Goal: Task Accomplishment & Management: Manage account settings

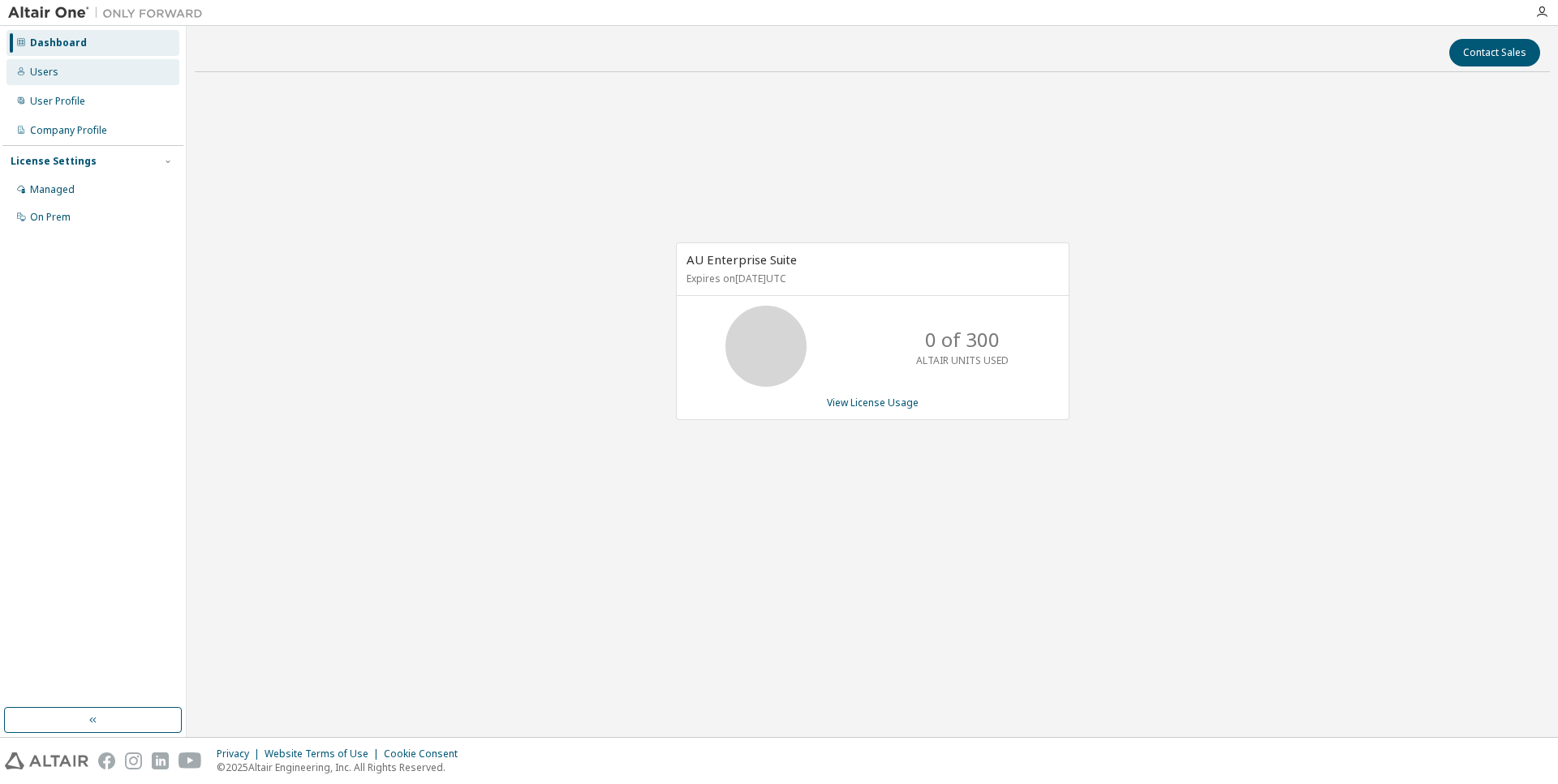
click at [56, 76] on div "Users" at bounding box center [93, 72] width 173 height 26
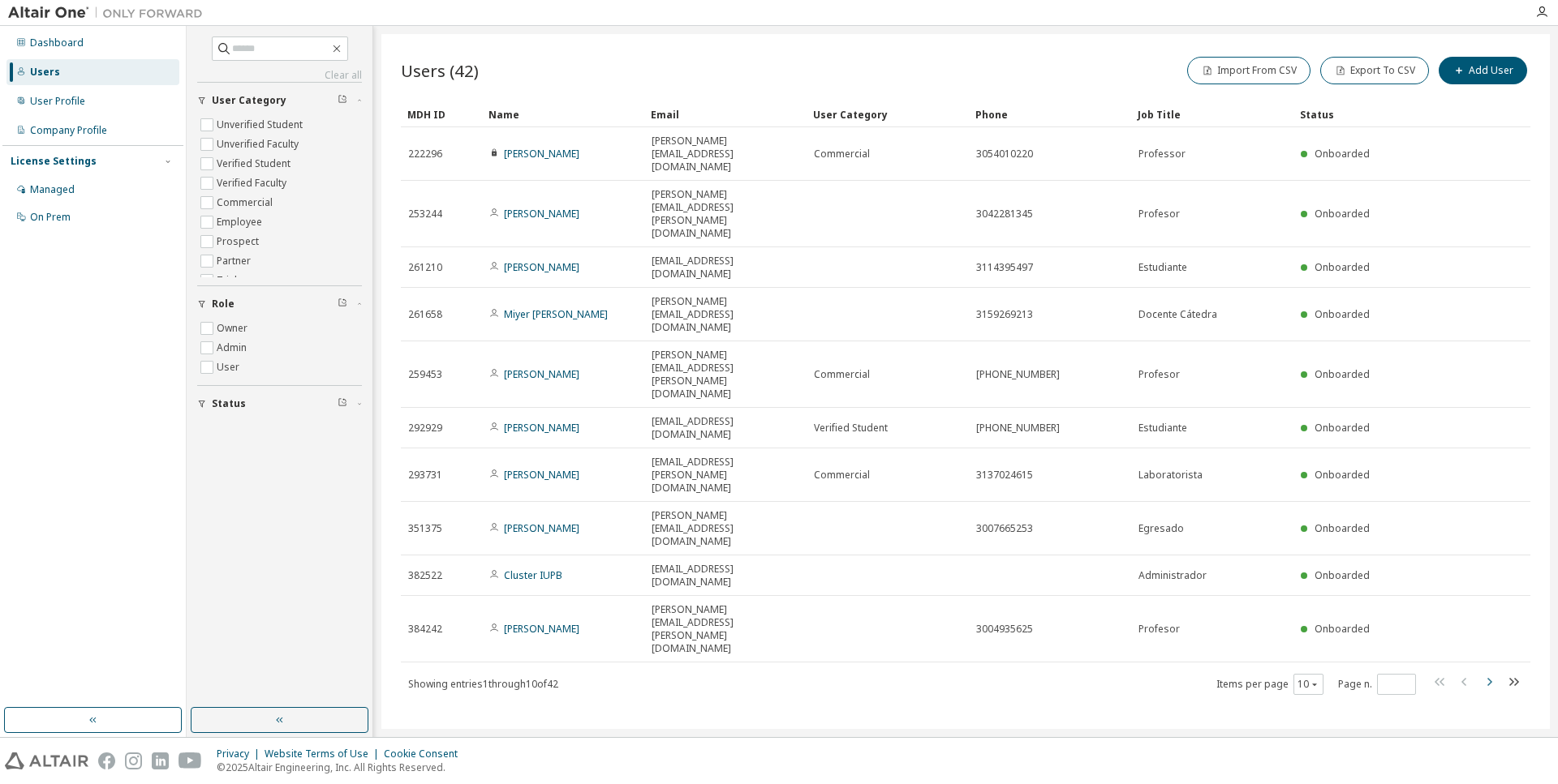
click at [1488, 678] on icon "button" at bounding box center [1490, 682] width 5 height 8
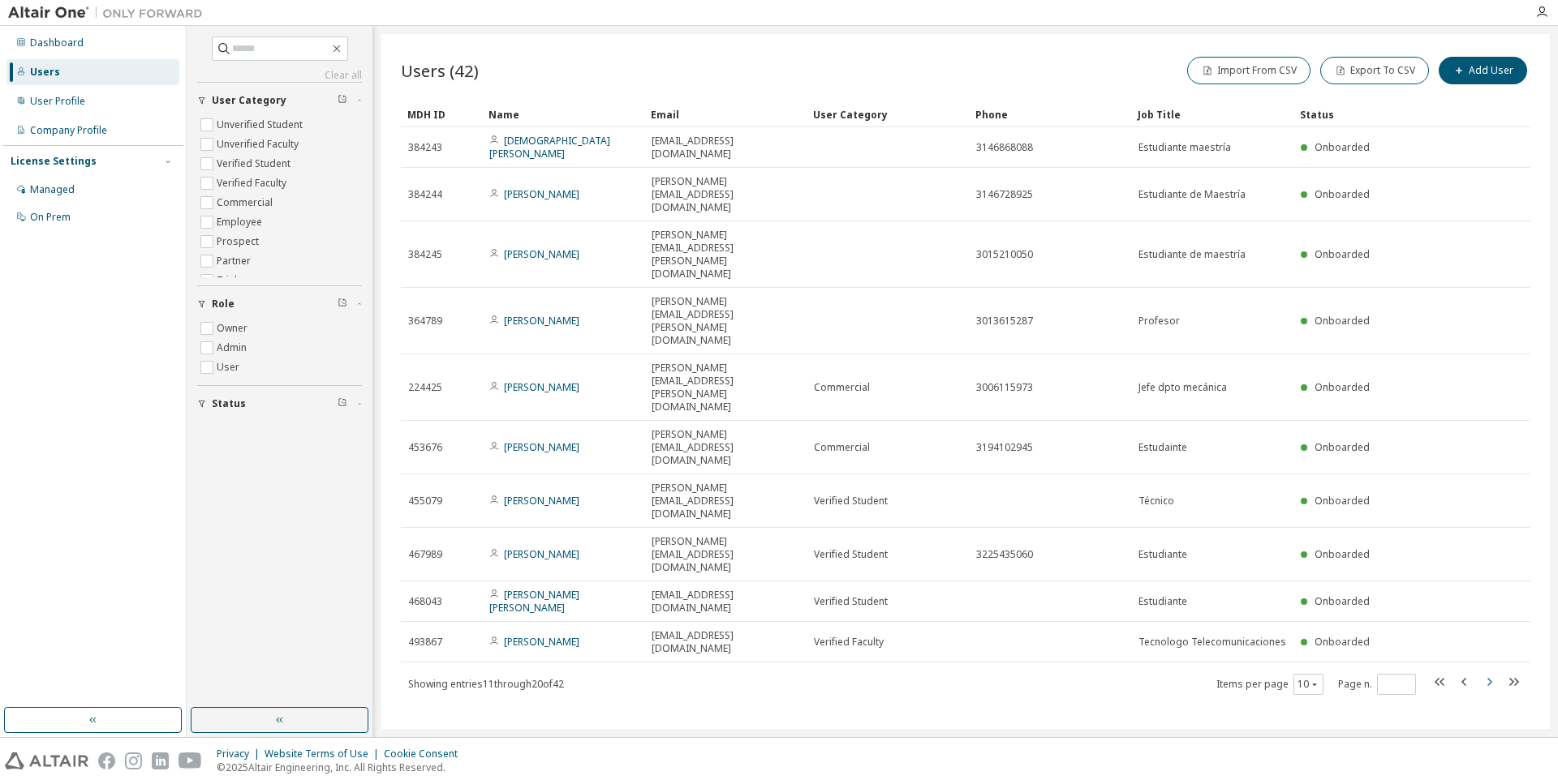
click at [1488, 678] on icon "button" at bounding box center [1490, 682] width 5 height 8
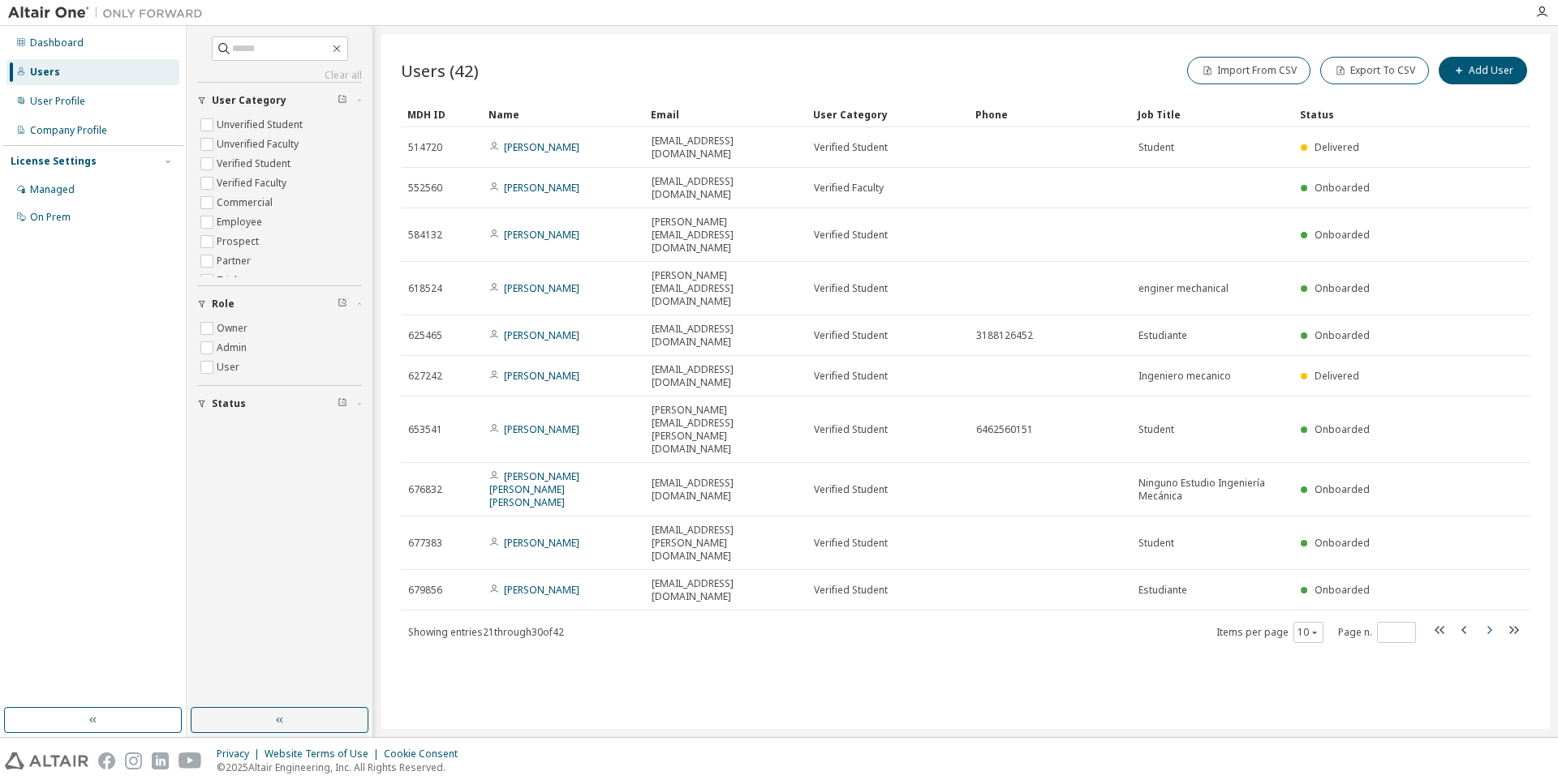
click at [1488, 626] on icon "button" at bounding box center [1490, 630] width 5 height 8
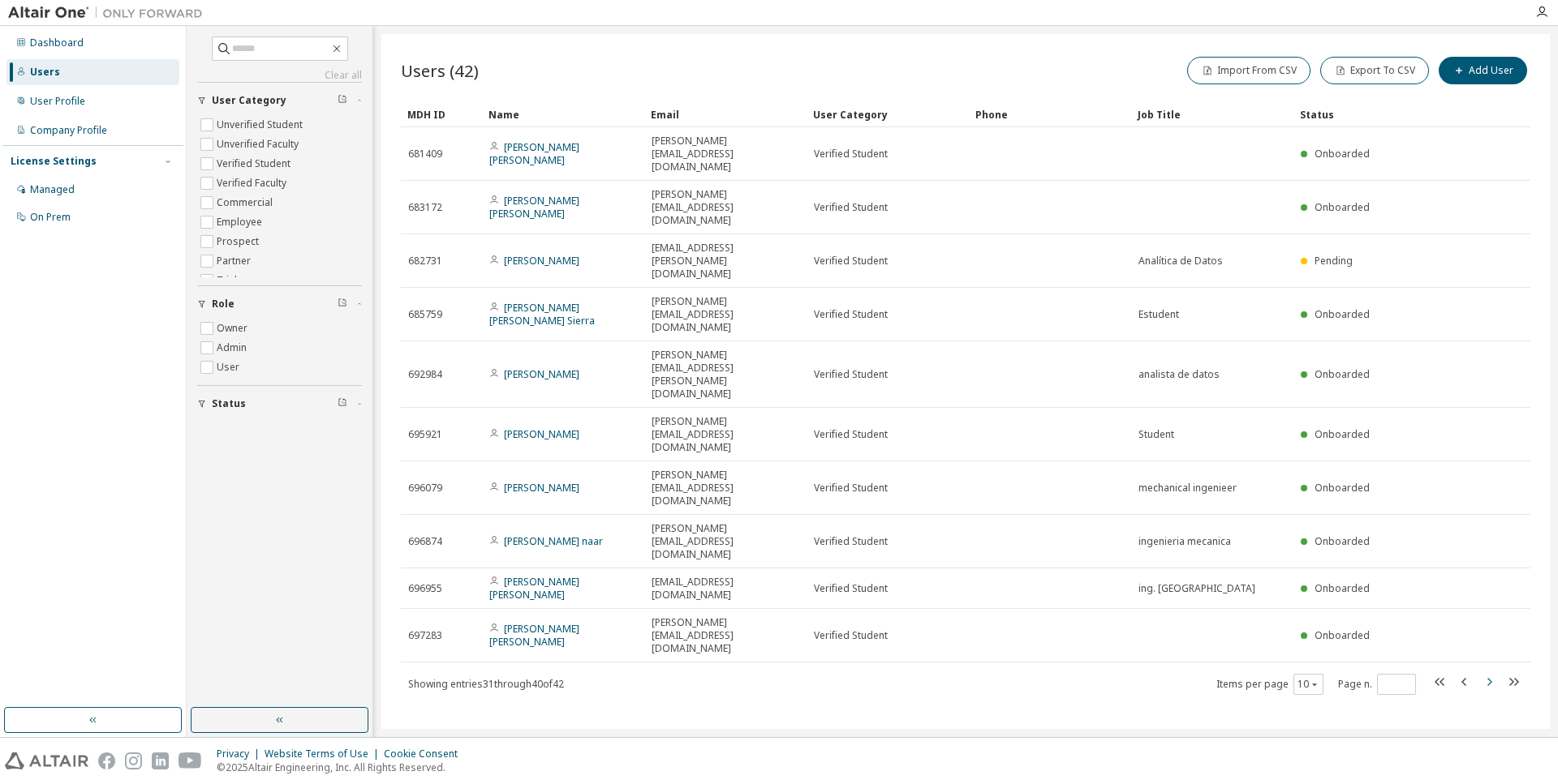
click at [1490, 678] on icon "button" at bounding box center [1490, 682] width 5 height 8
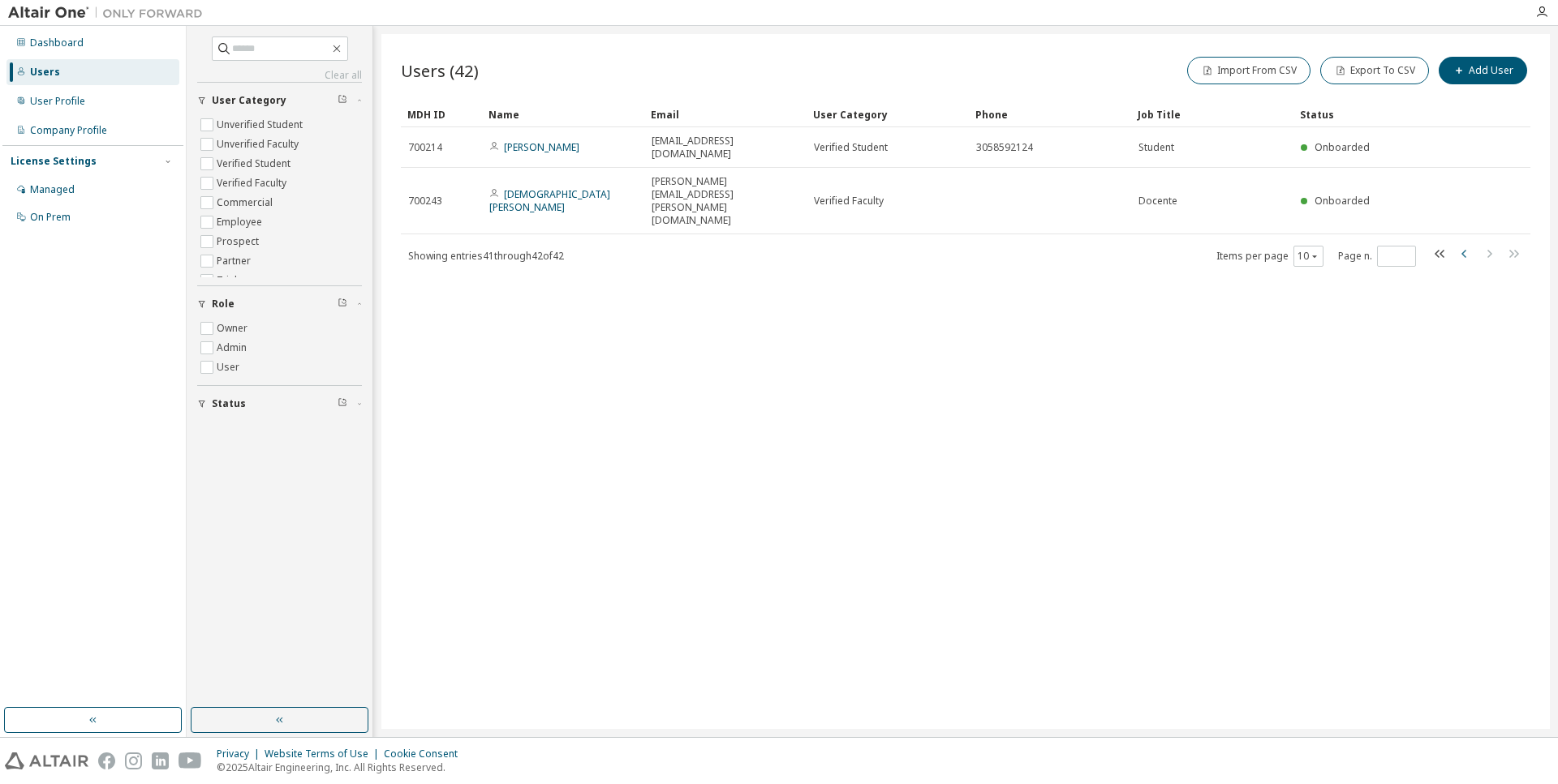
click at [1465, 244] on icon "button" at bounding box center [1465, 254] width 20 height 20
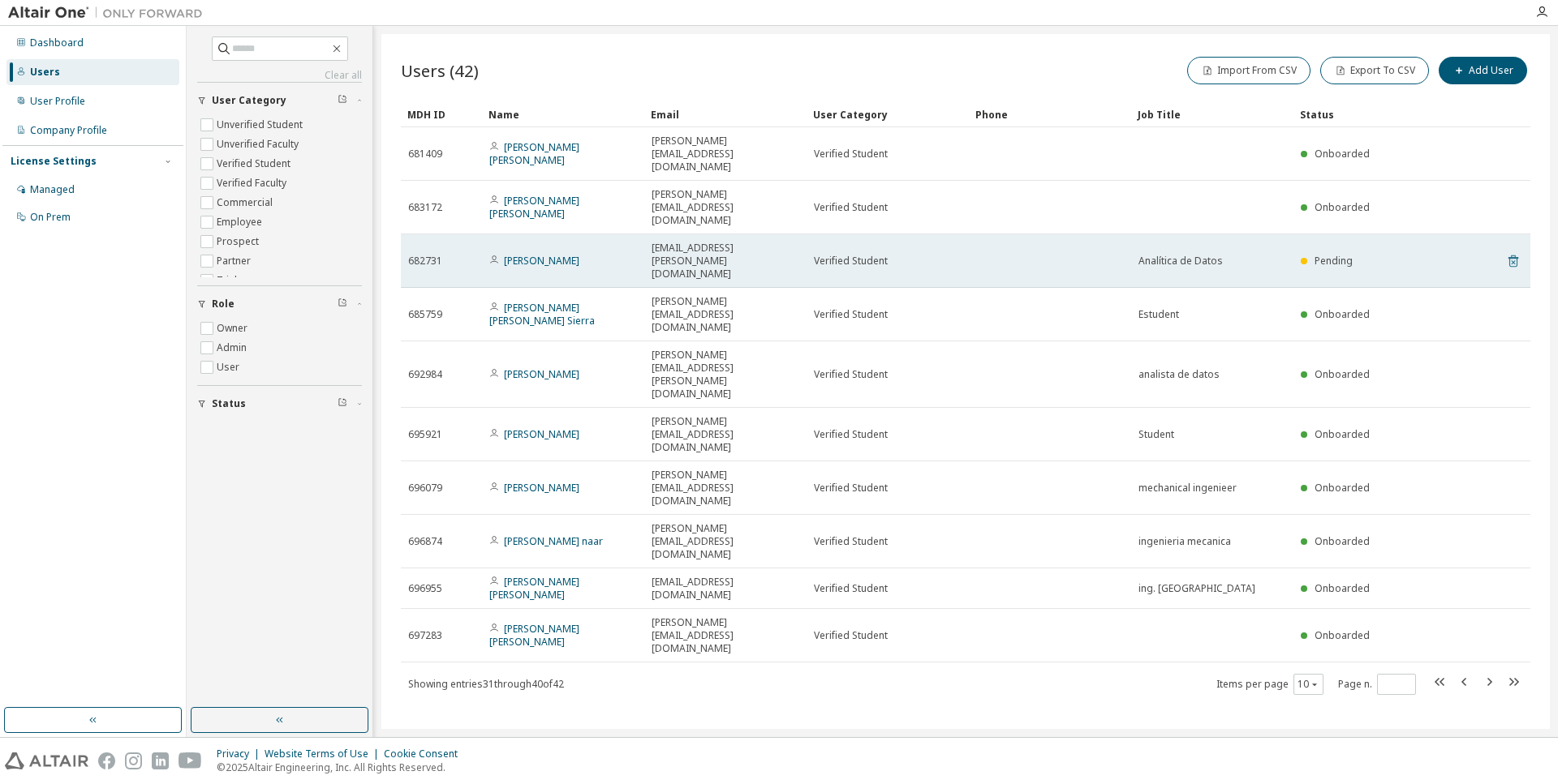
click at [1518, 252] on icon at bounding box center [1512, 262] width 15 height 20
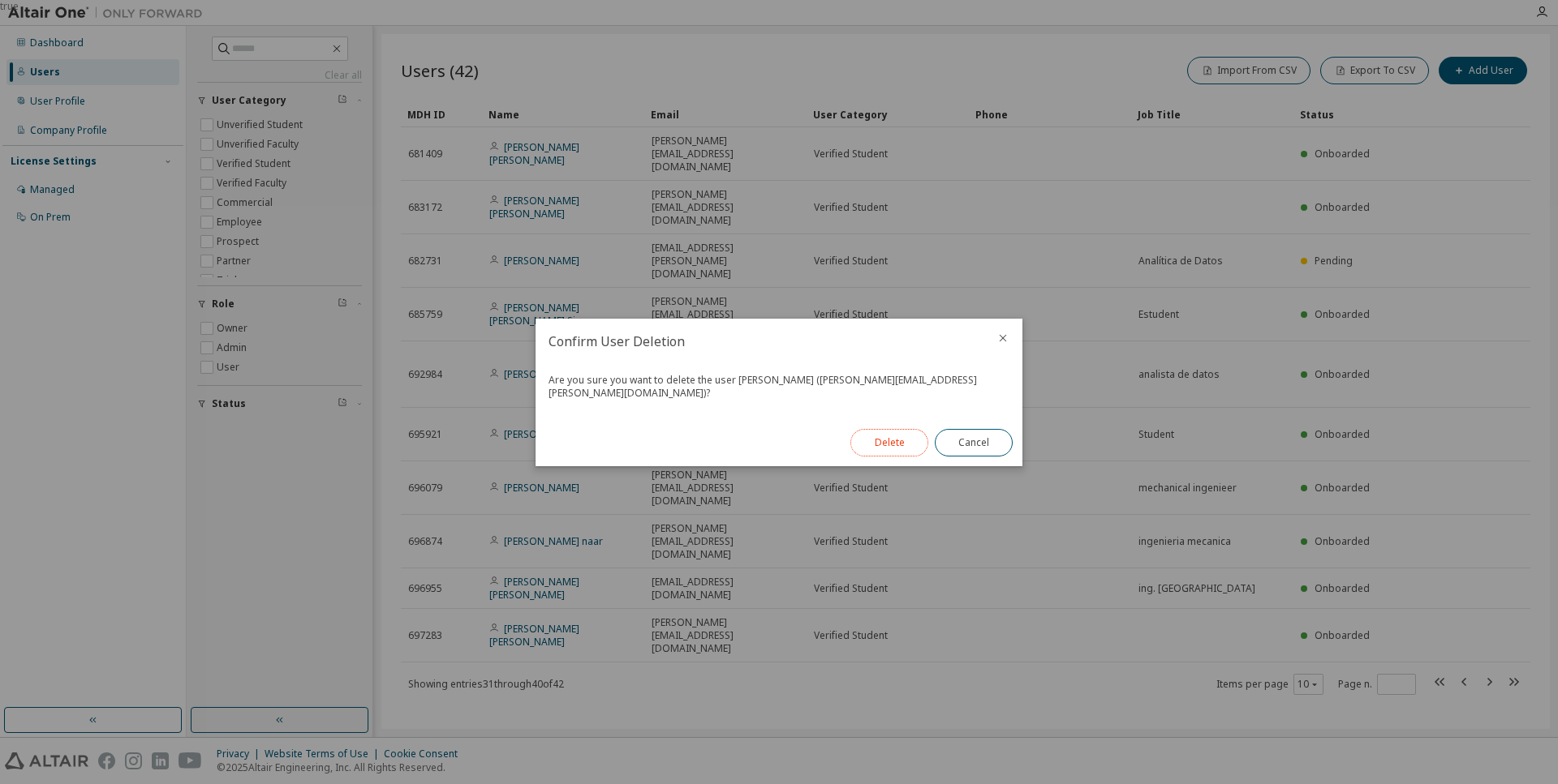
click at [902, 455] on button "Delete" at bounding box center [889, 443] width 78 height 28
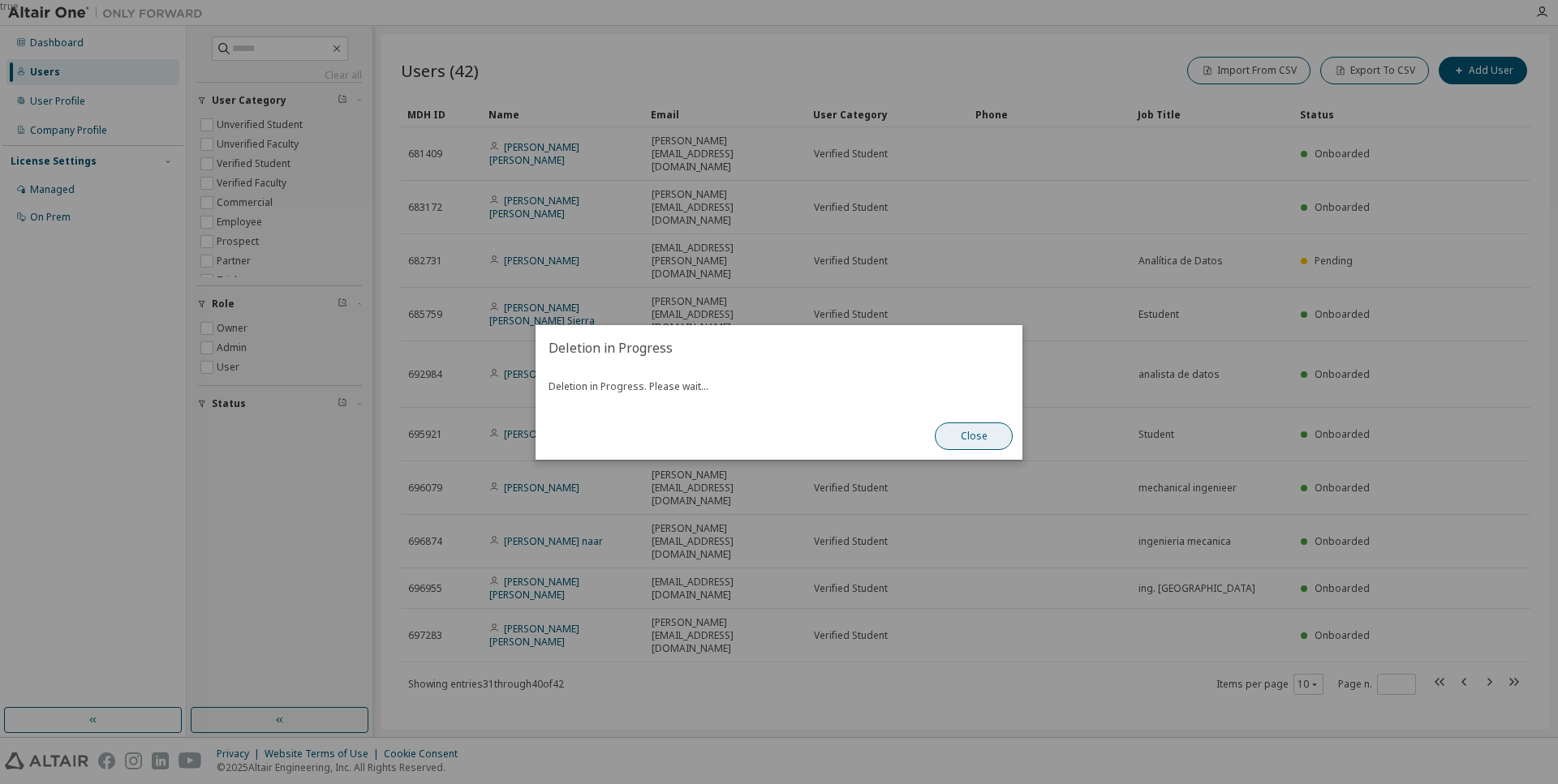
click at [988, 439] on button "Close" at bounding box center [973, 436] width 78 height 28
click at [975, 440] on button "Close" at bounding box center [973, 436] width 78 height 28
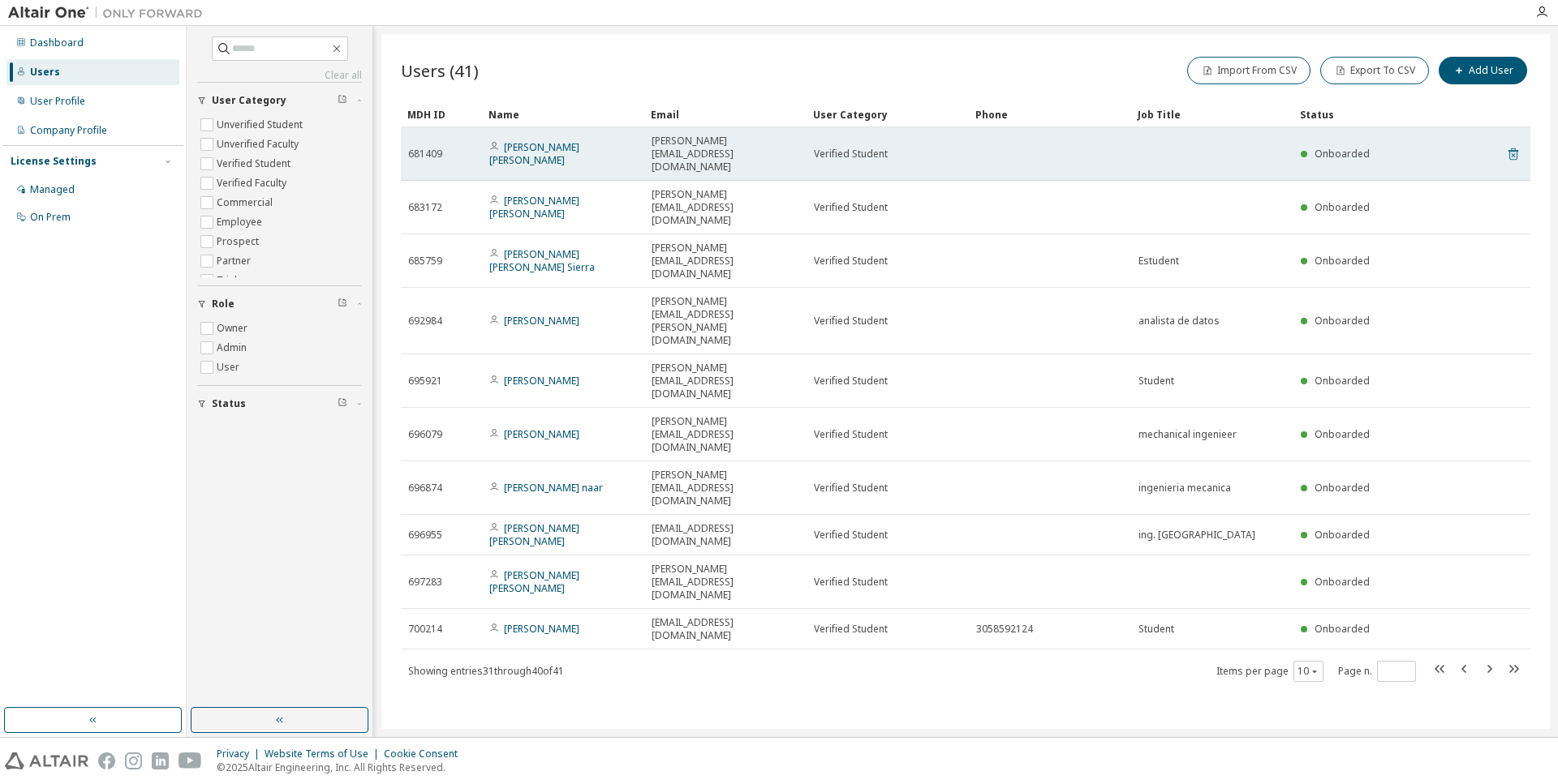
click at [1508, 145] on icon at bounding box center [1512, 155] width 15 height 20
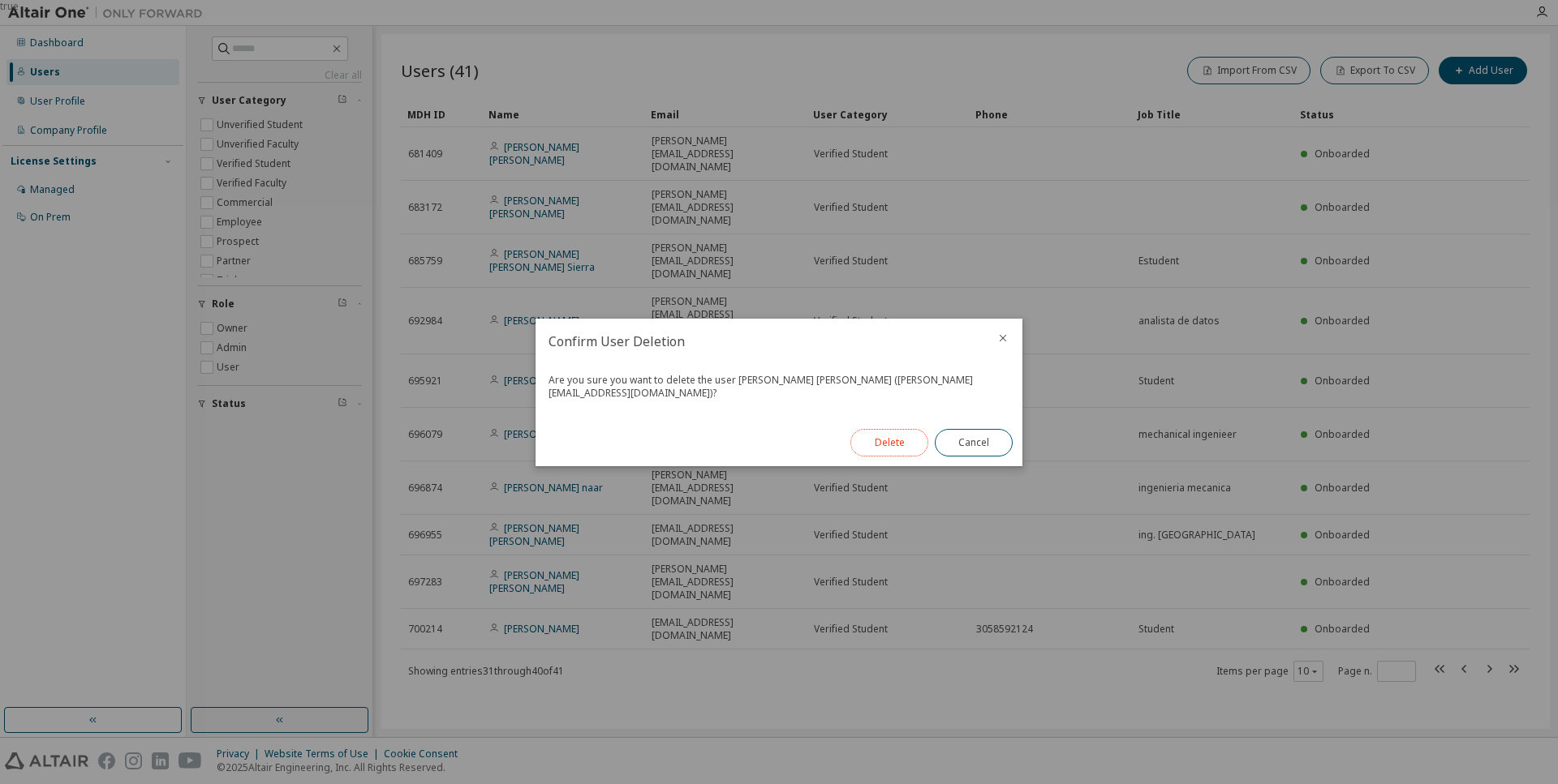
click at [902, 439] on button "Delete" at bounding box center [889, 443] width 78 height 28
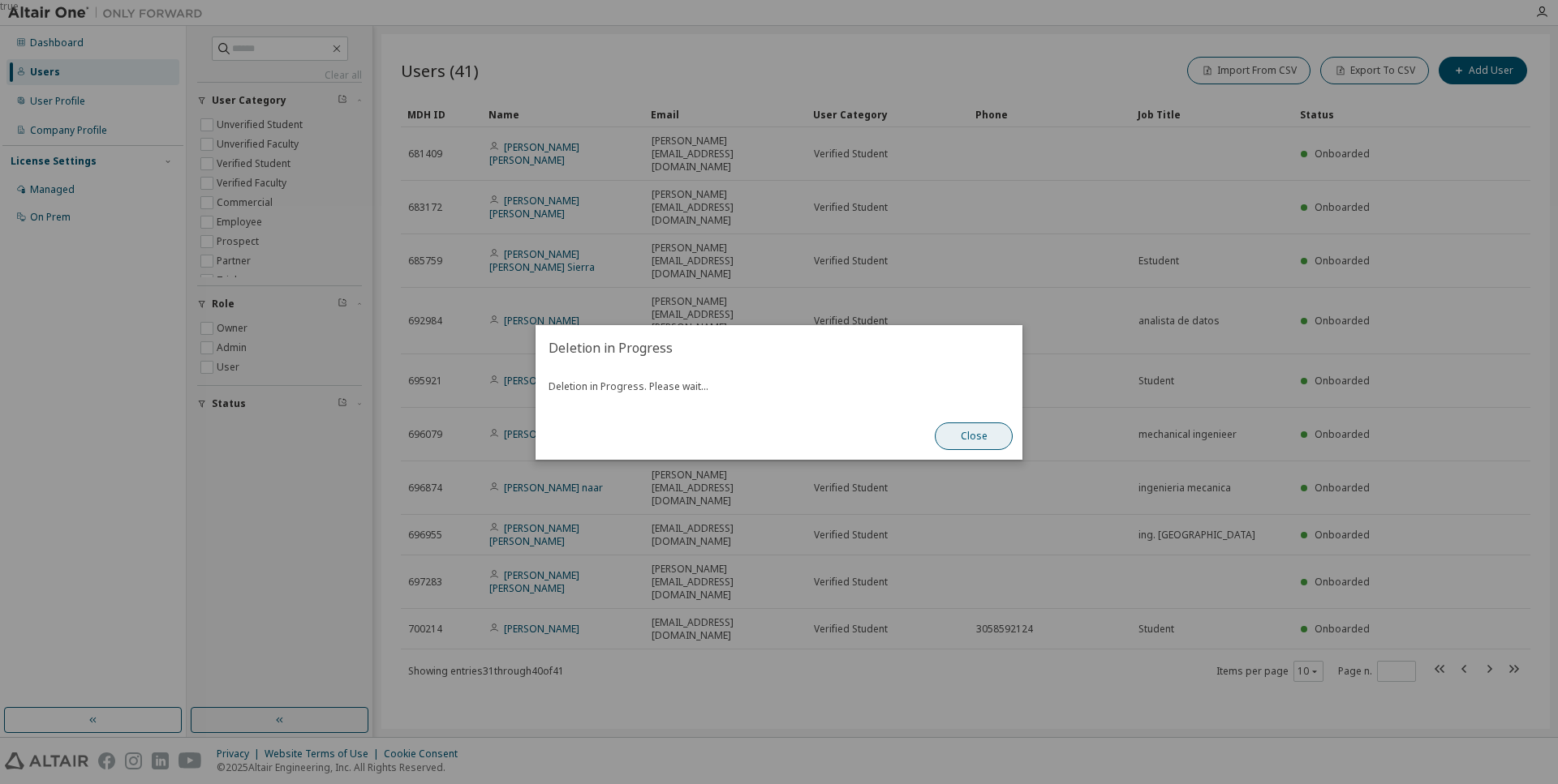
click at [988, 440] on button "Close" at bounding box center [973, 436] width 78 height 28
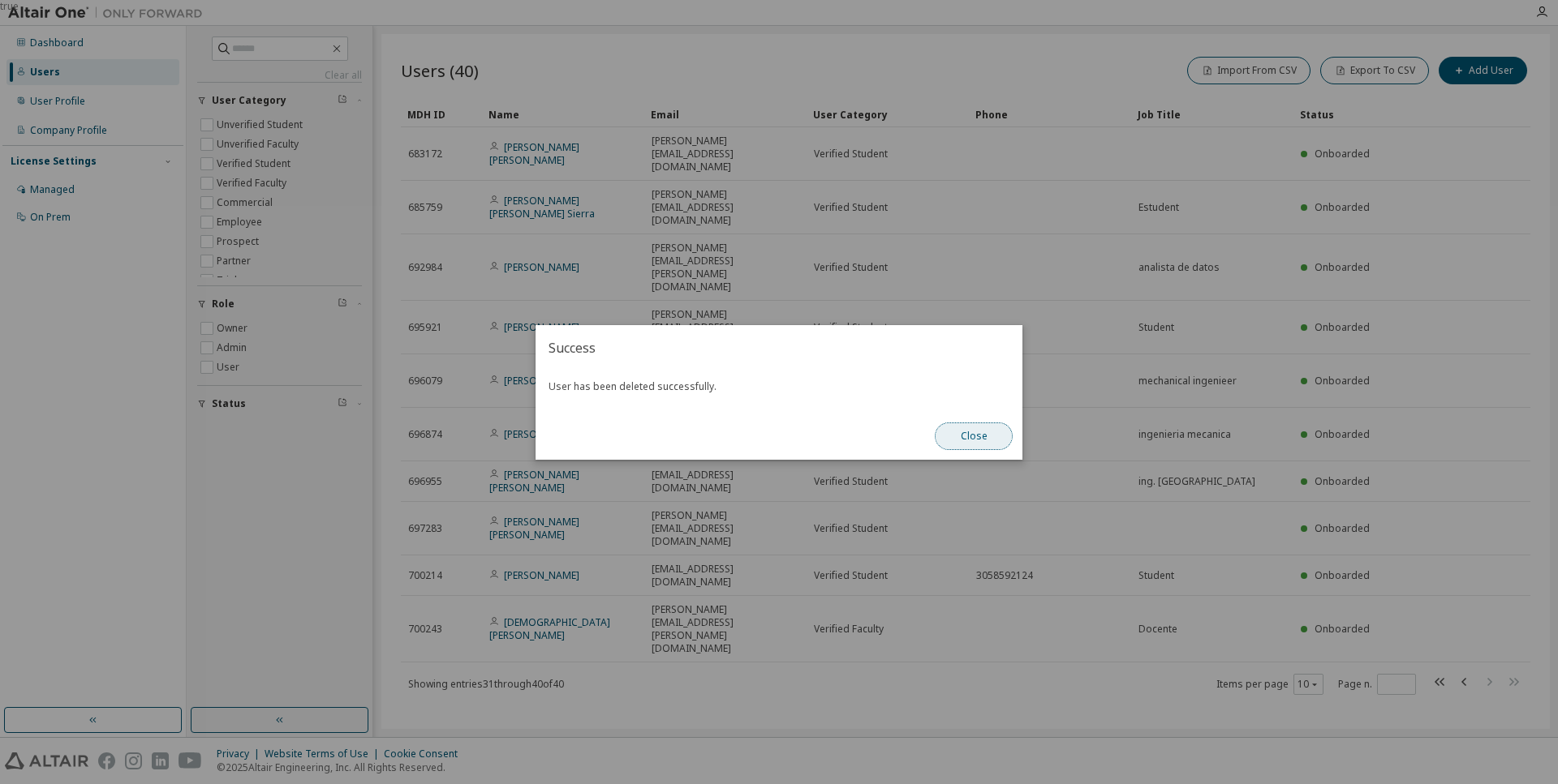
click at [988, 440] on button "Close" at bounding box center [973, 436] width 78 height 28
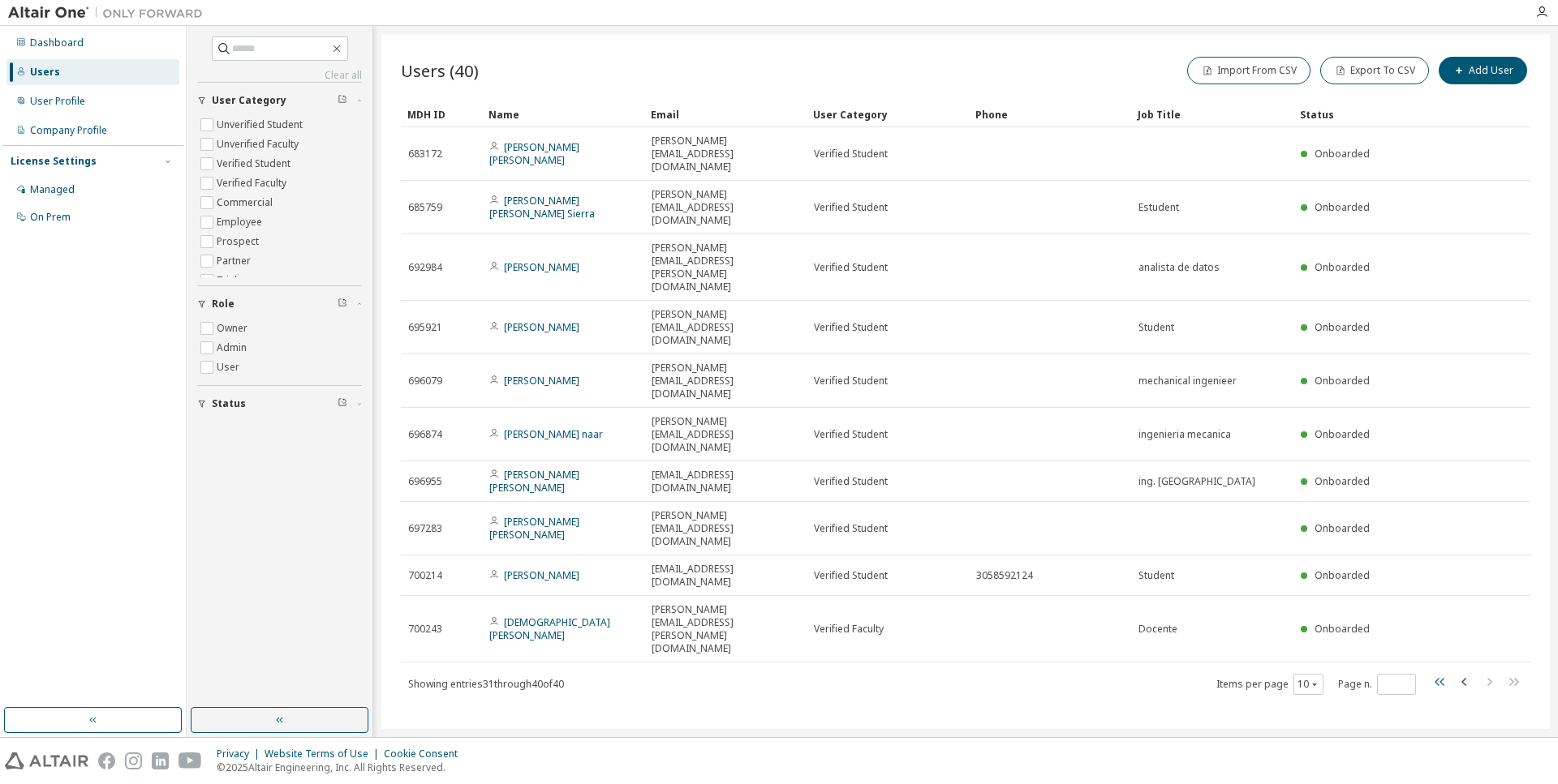
click at [1438, 678] on icon "button" at bounding box center [1439, 682] width 10 height 8
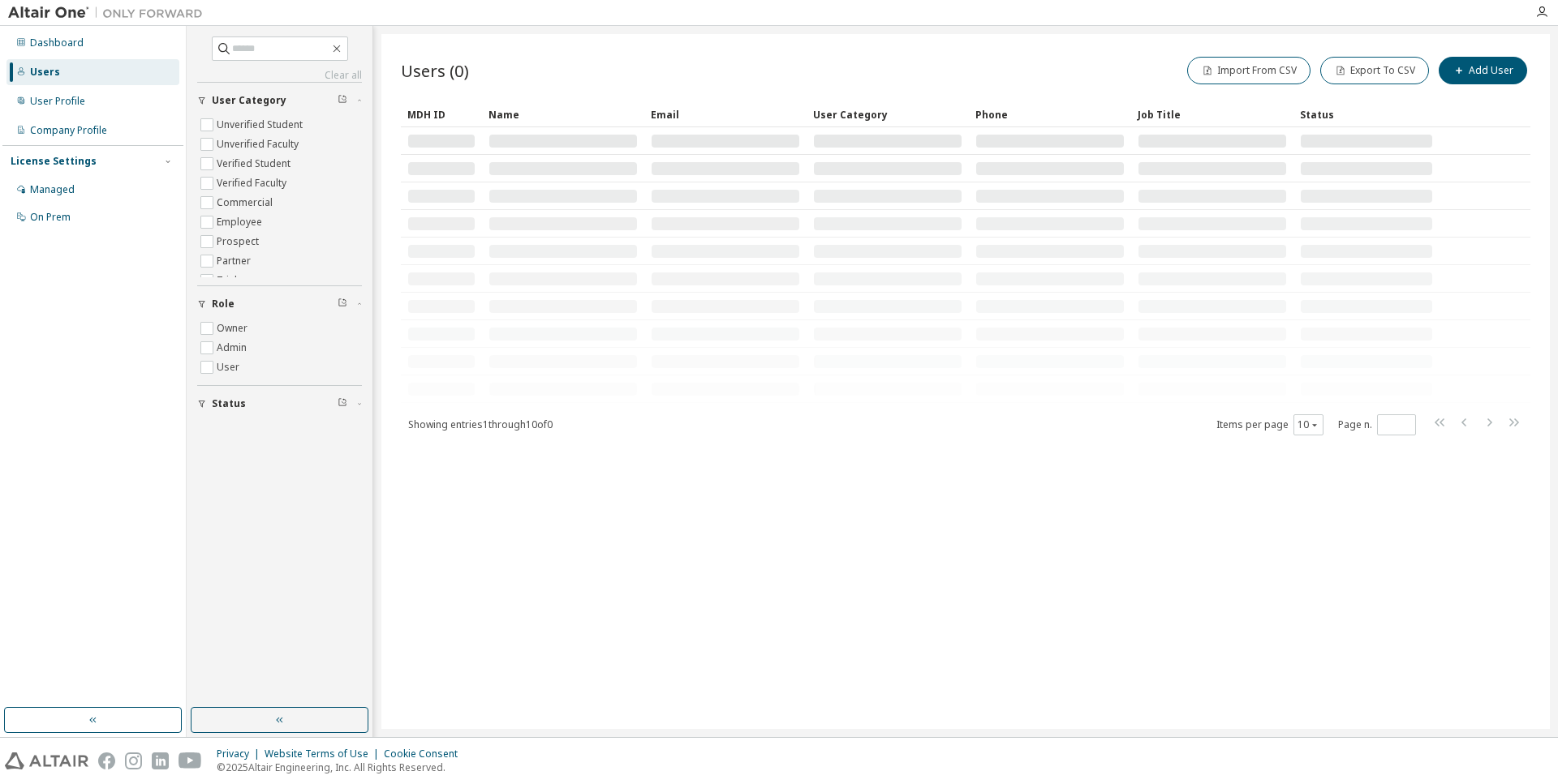
type input "*"
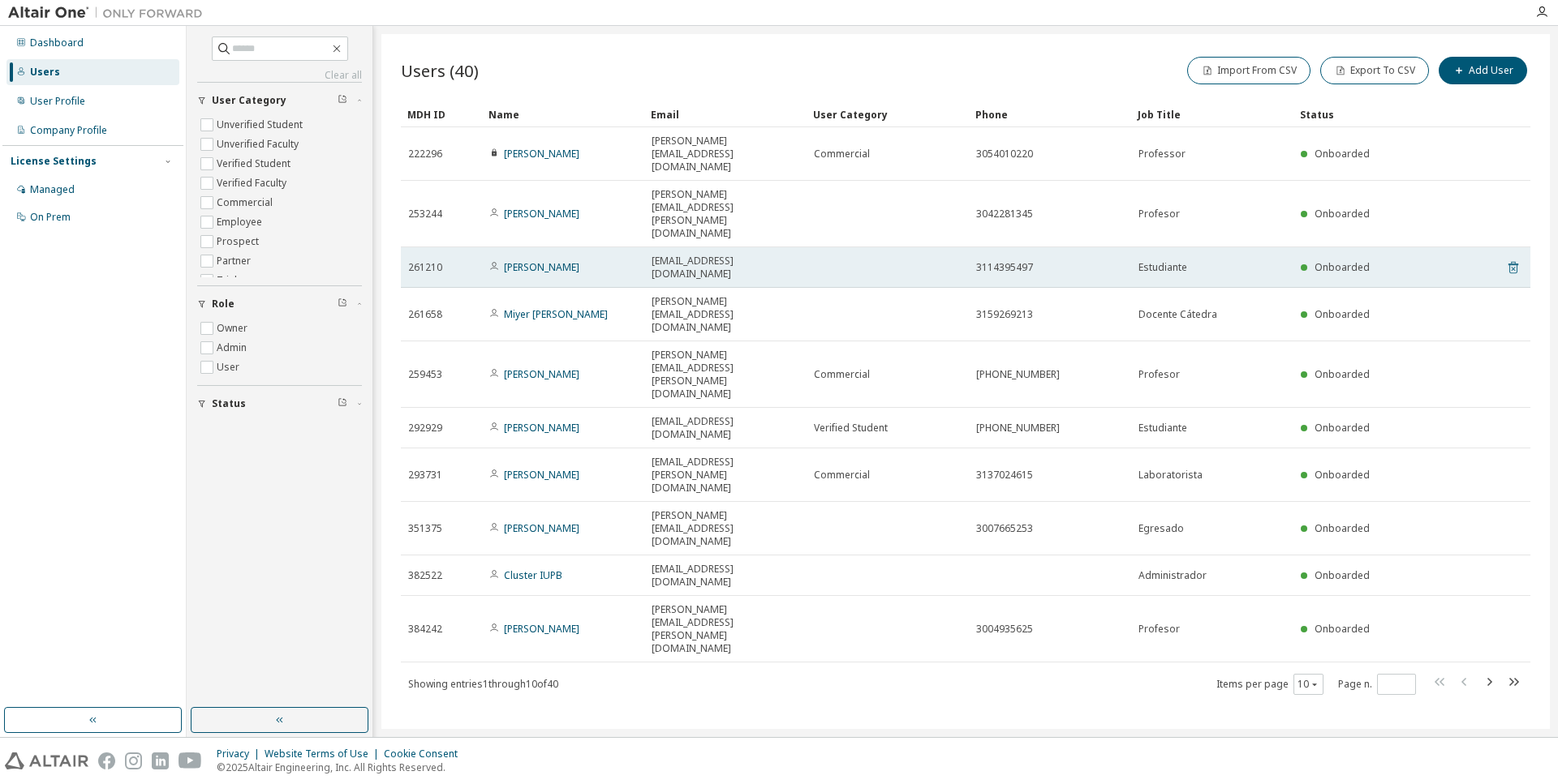
click at [1510, 258] on icon at bounding box center [1512, 268] width 15 height 20
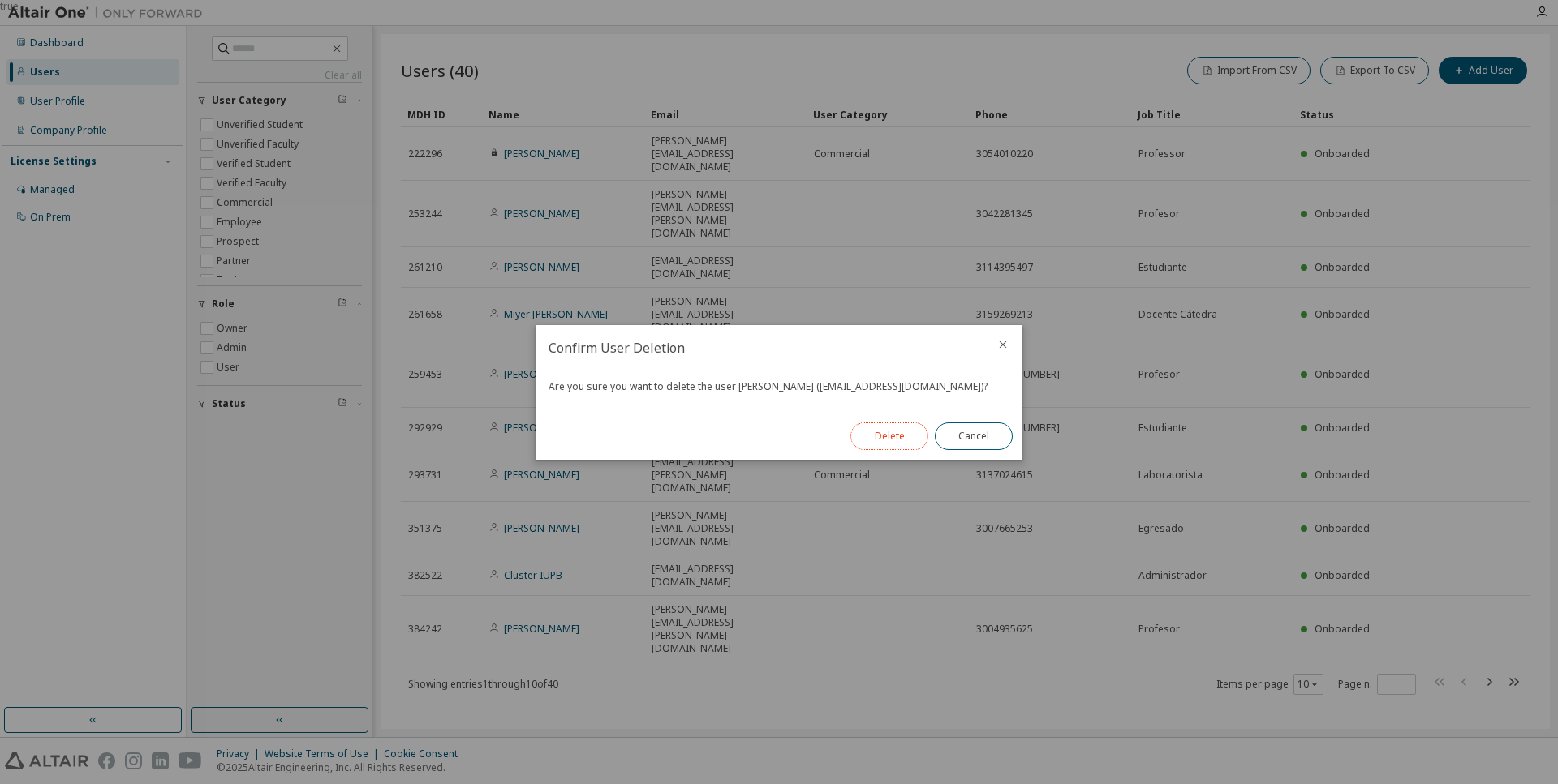
click at [899, 438] on button "Delete" at bounding box center [889, 436] width 78 height 28
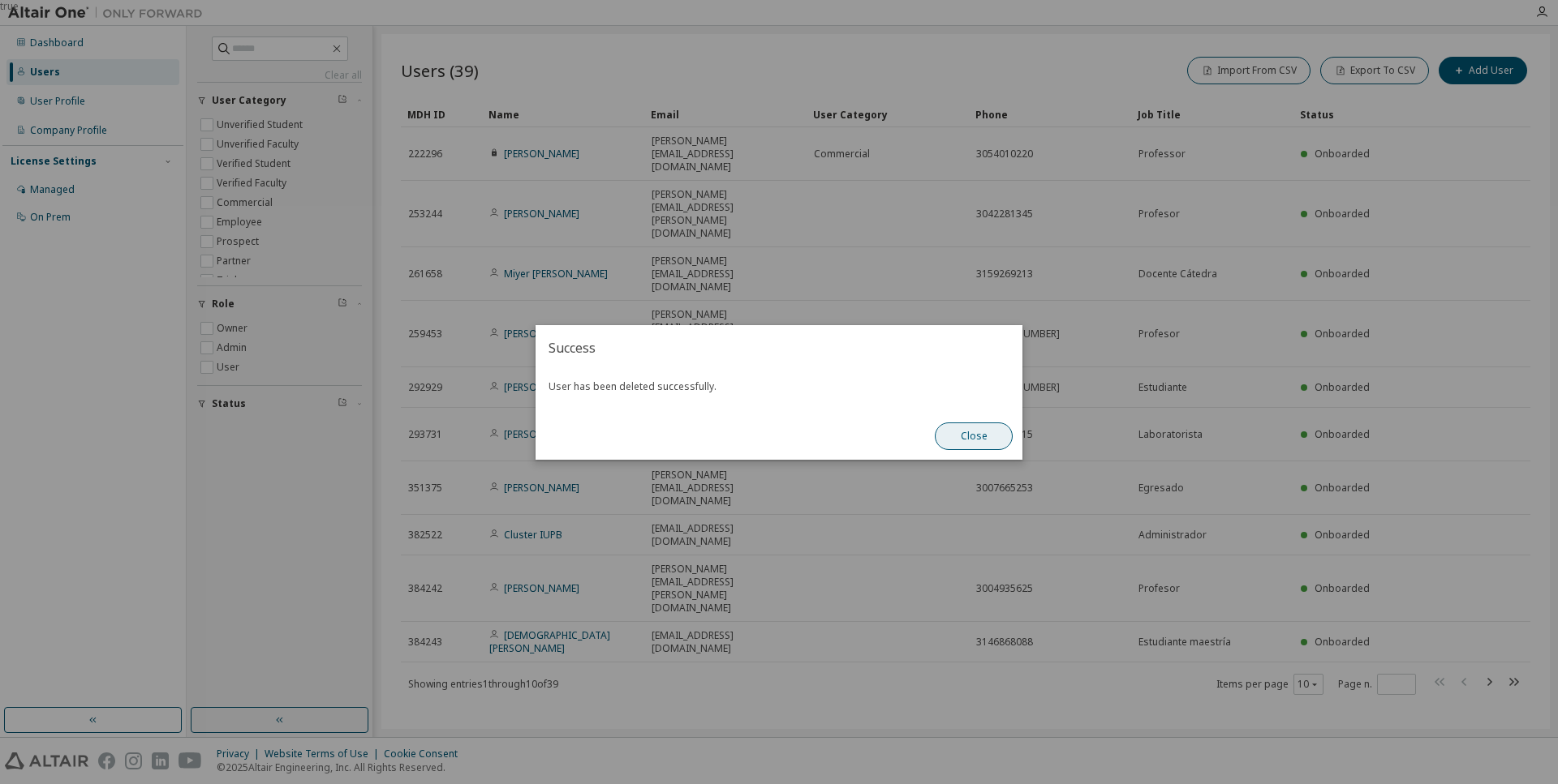
click at [992, 441] on button "Close" at bounding box center [973, 436] width 78 height 28
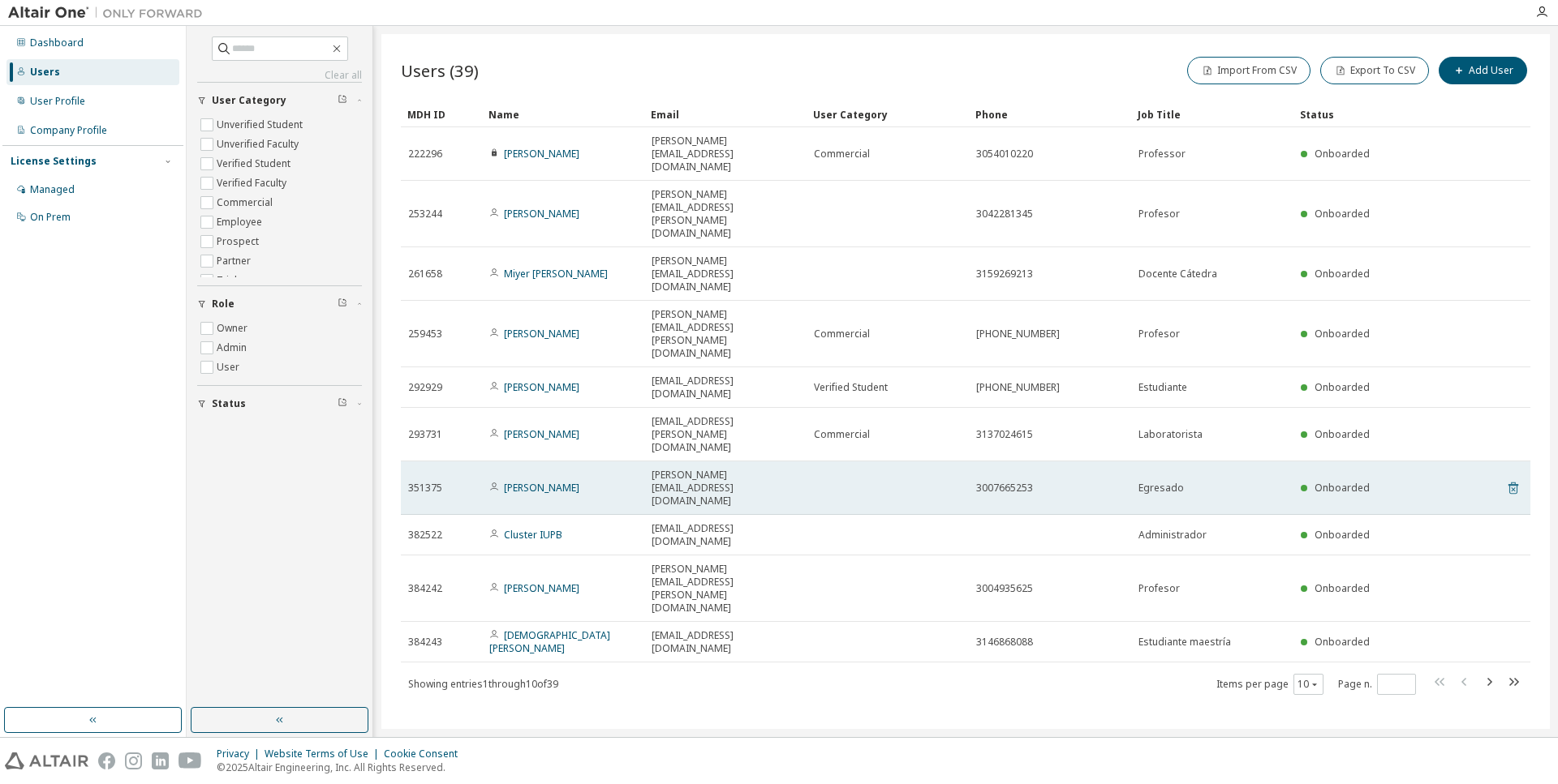
click at [1515, 483] on icon at bounding box center [1513, 489] width 10 height 12
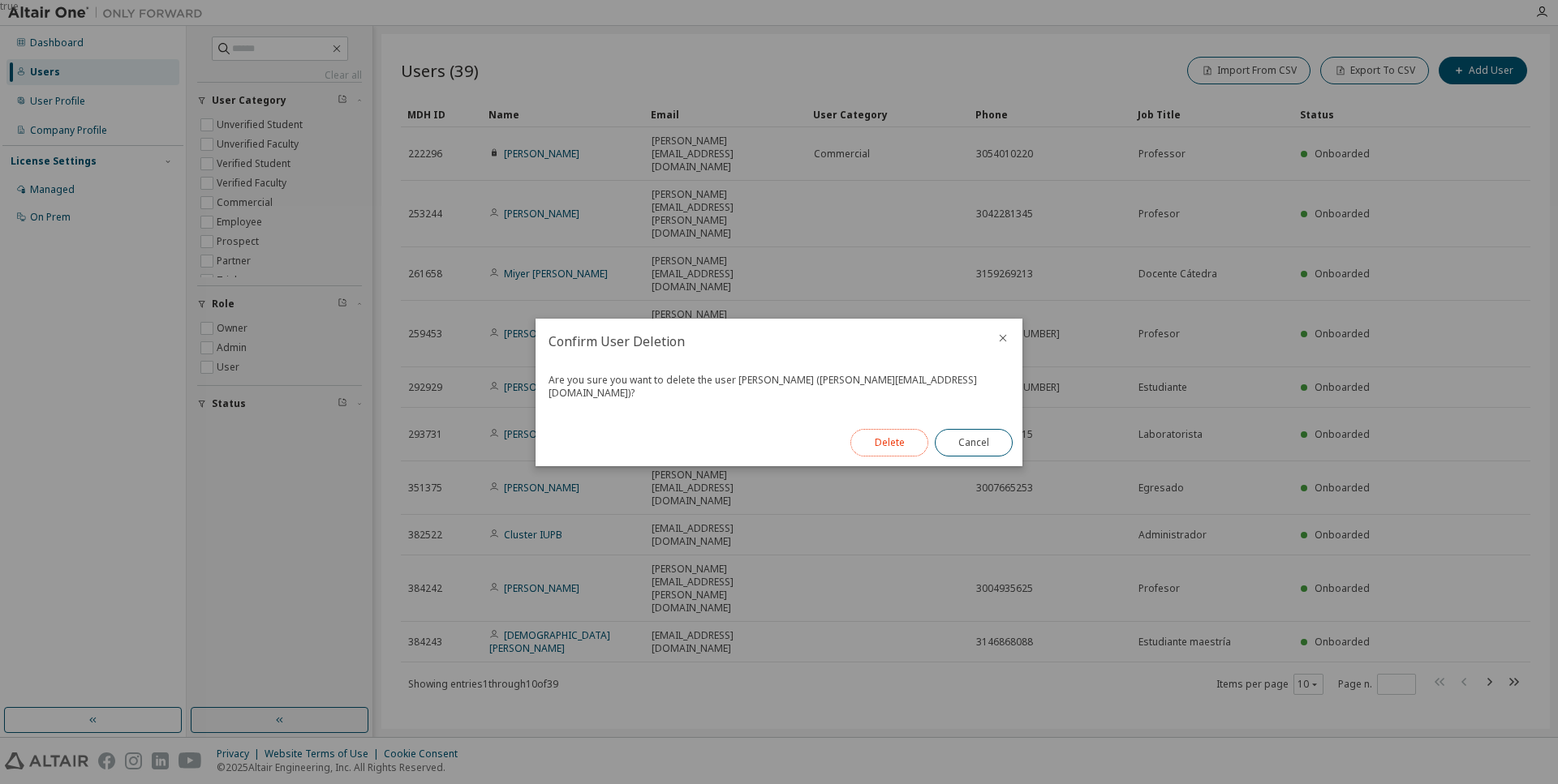
click at [891, 445] on button "Delete" at bounding box center [889, 443] width 78 height 28
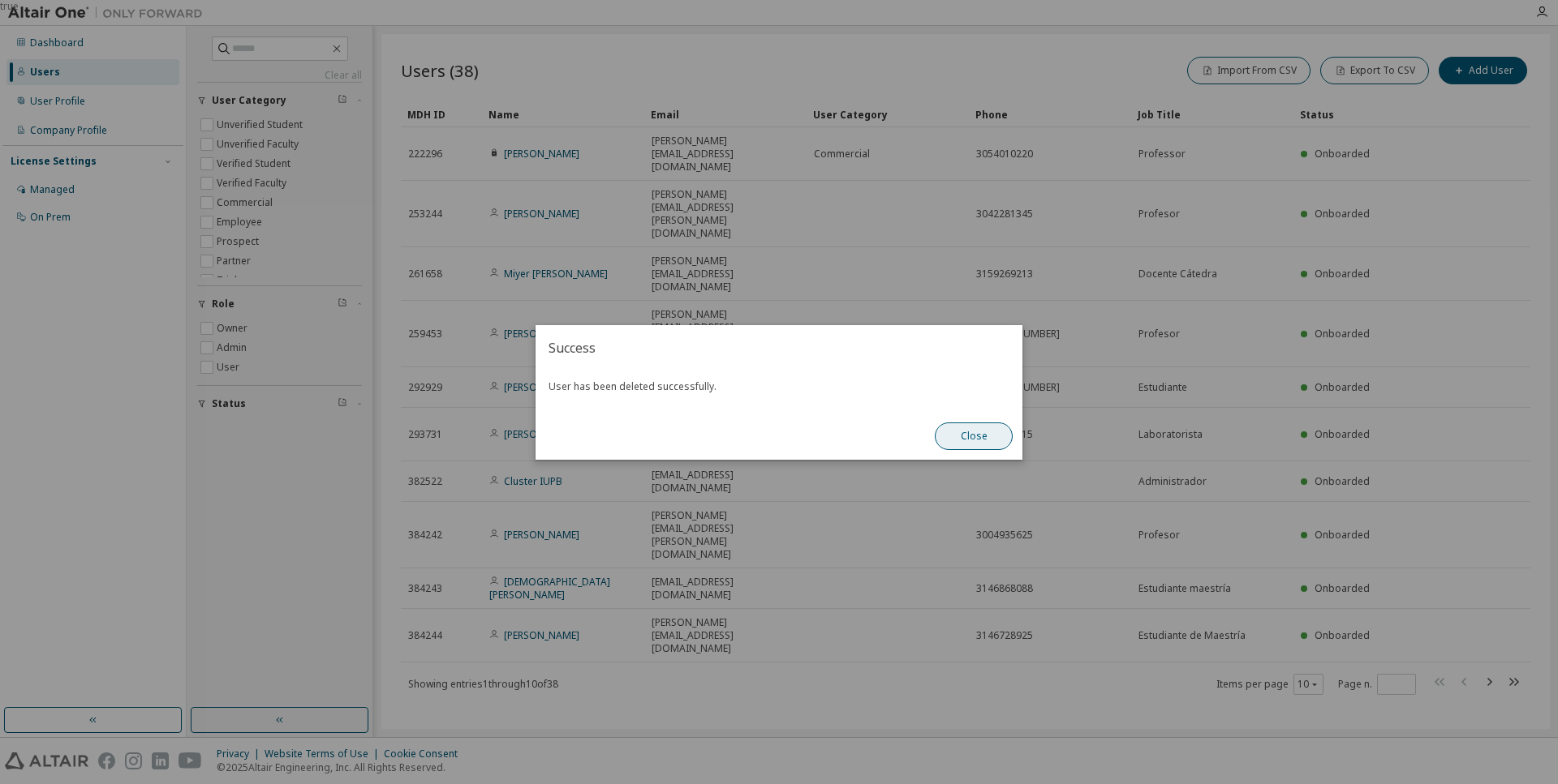
click at [989, 437] on button "Close" at bounding box center [973, 436] width 78 height 28
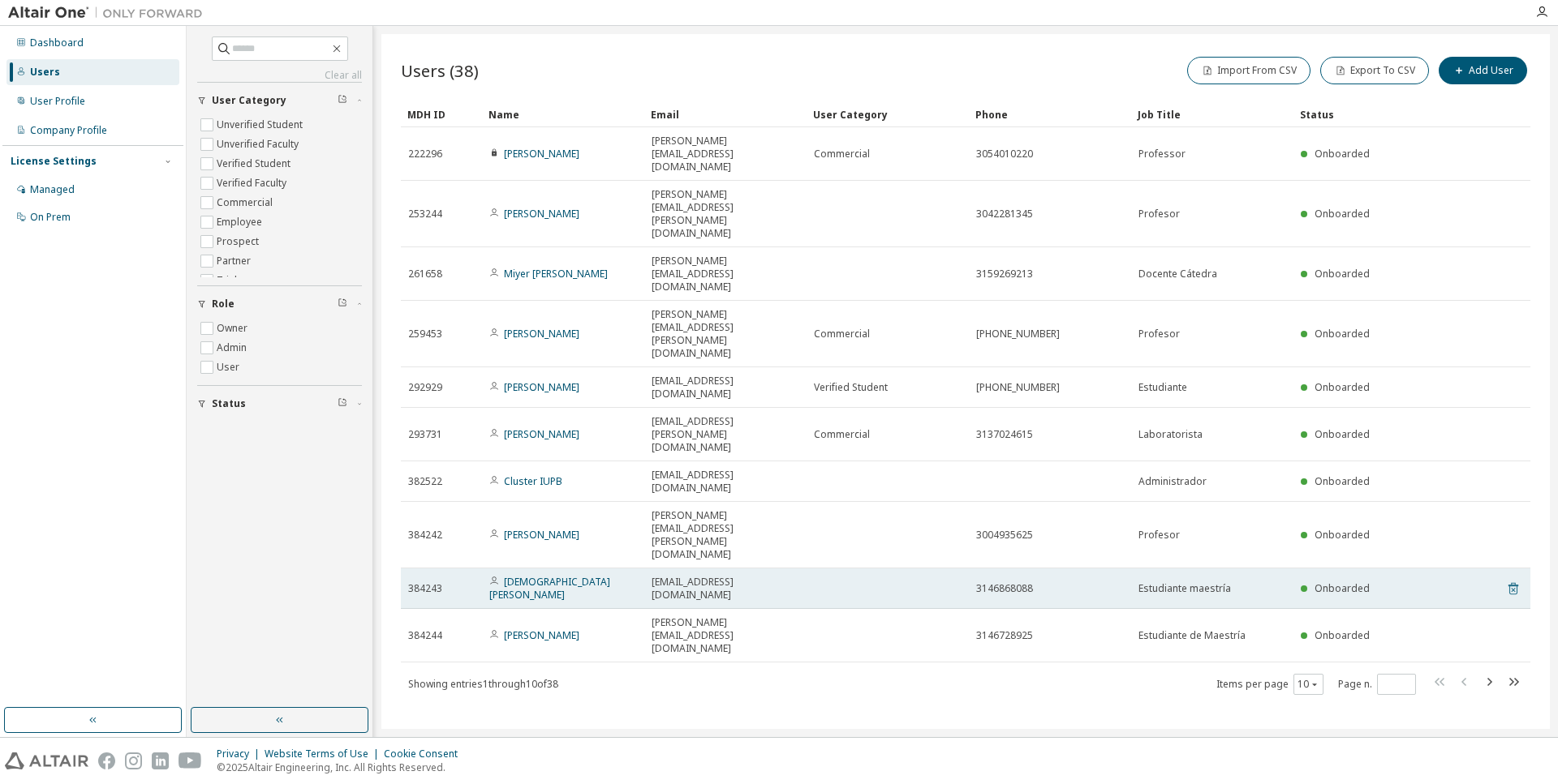
click at [1512, 579] on icon at bounding box center [1512, 589] width 15 height 20
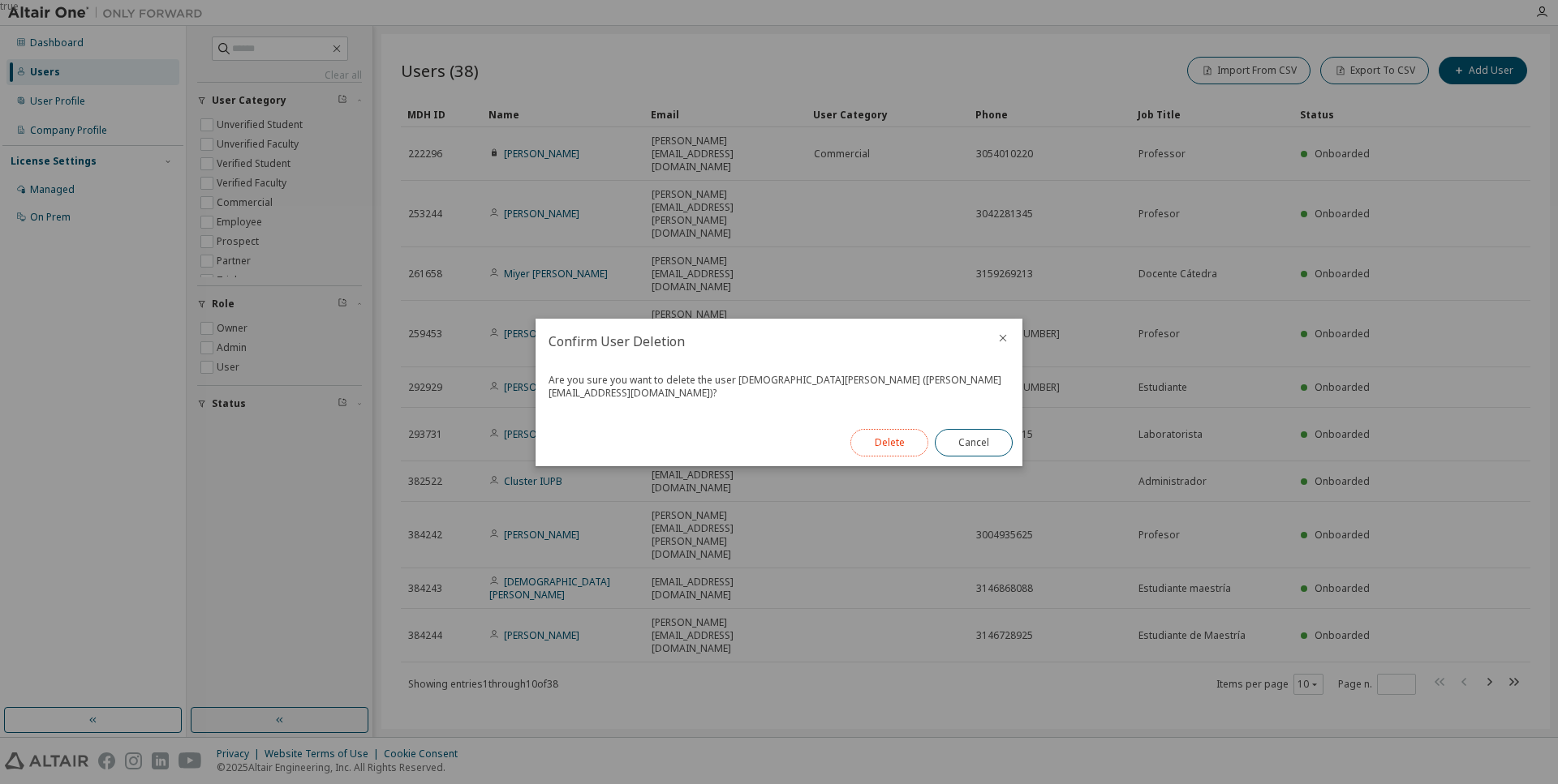
click at [890, 434] on button "Delete" at bounding box center [889, 443] width 78 height 28
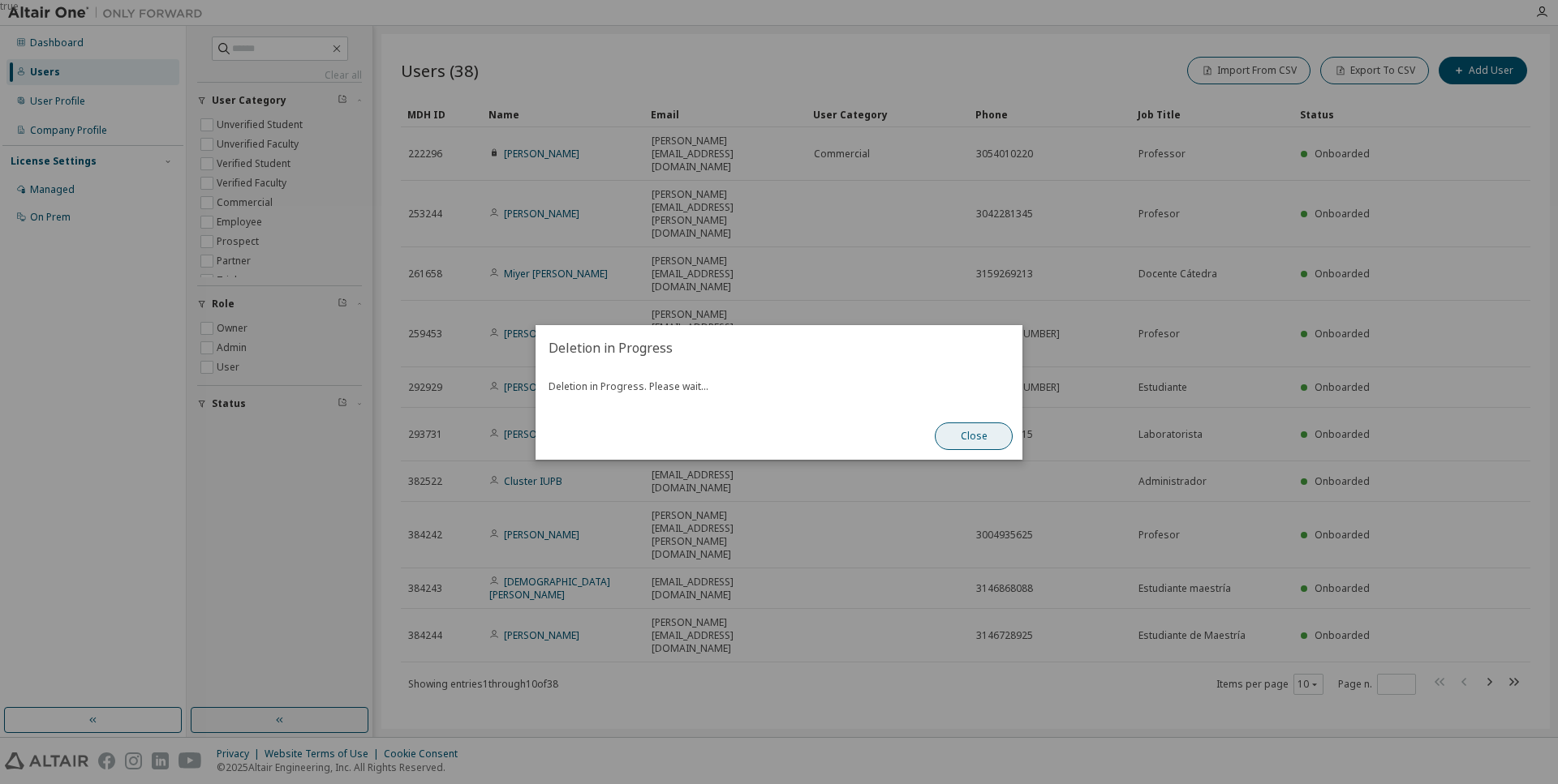
click at [981, 438] on button "Close" at bounding box center [973, 436] width 78 height 28
click at [977, 442] on button "Close" at bounding box center [973, 436] width 78 height 28
click at [968, 452] on div "Close" at bounding box center [974, 435] width 97 height 47
click at [979, 443] on button "Close" at bounding box center [973, 436] width 78 height 28
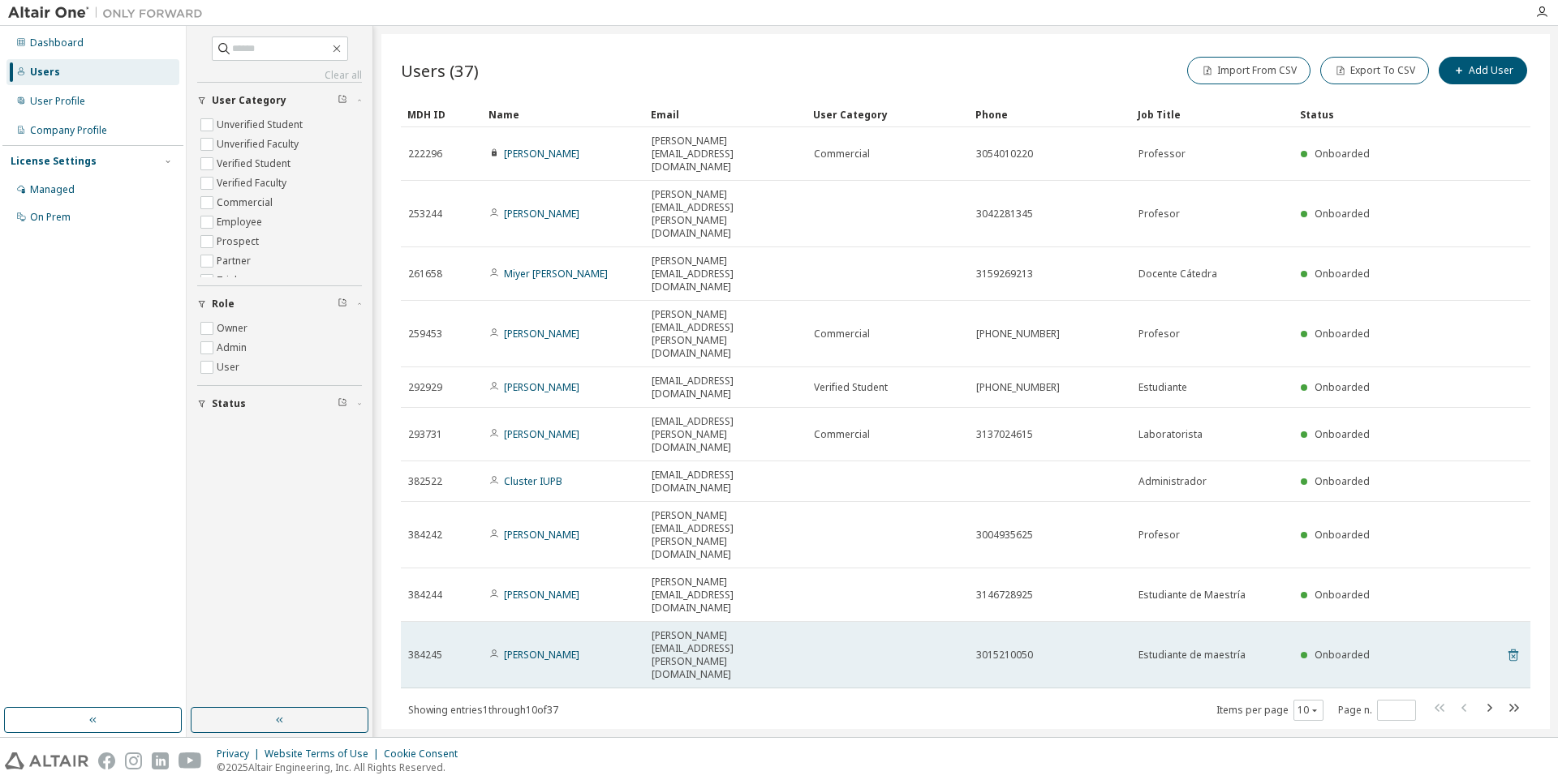
click at [1511, 654] on icon at bounding box center [1512, 656] width 4 height 4
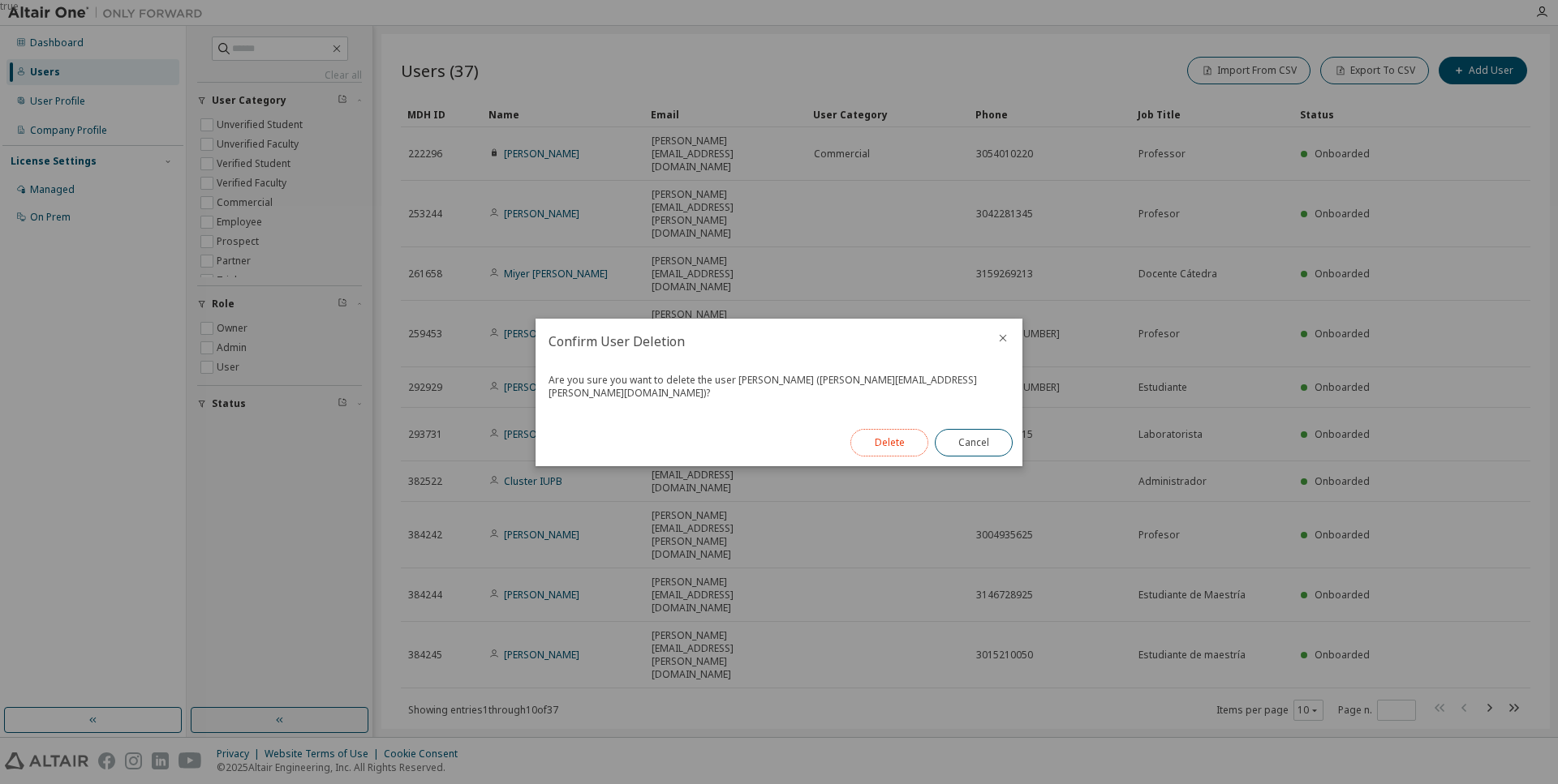
click at [894, 437] on button "Delete" at bounding box center [889, 443] width 78 height 28
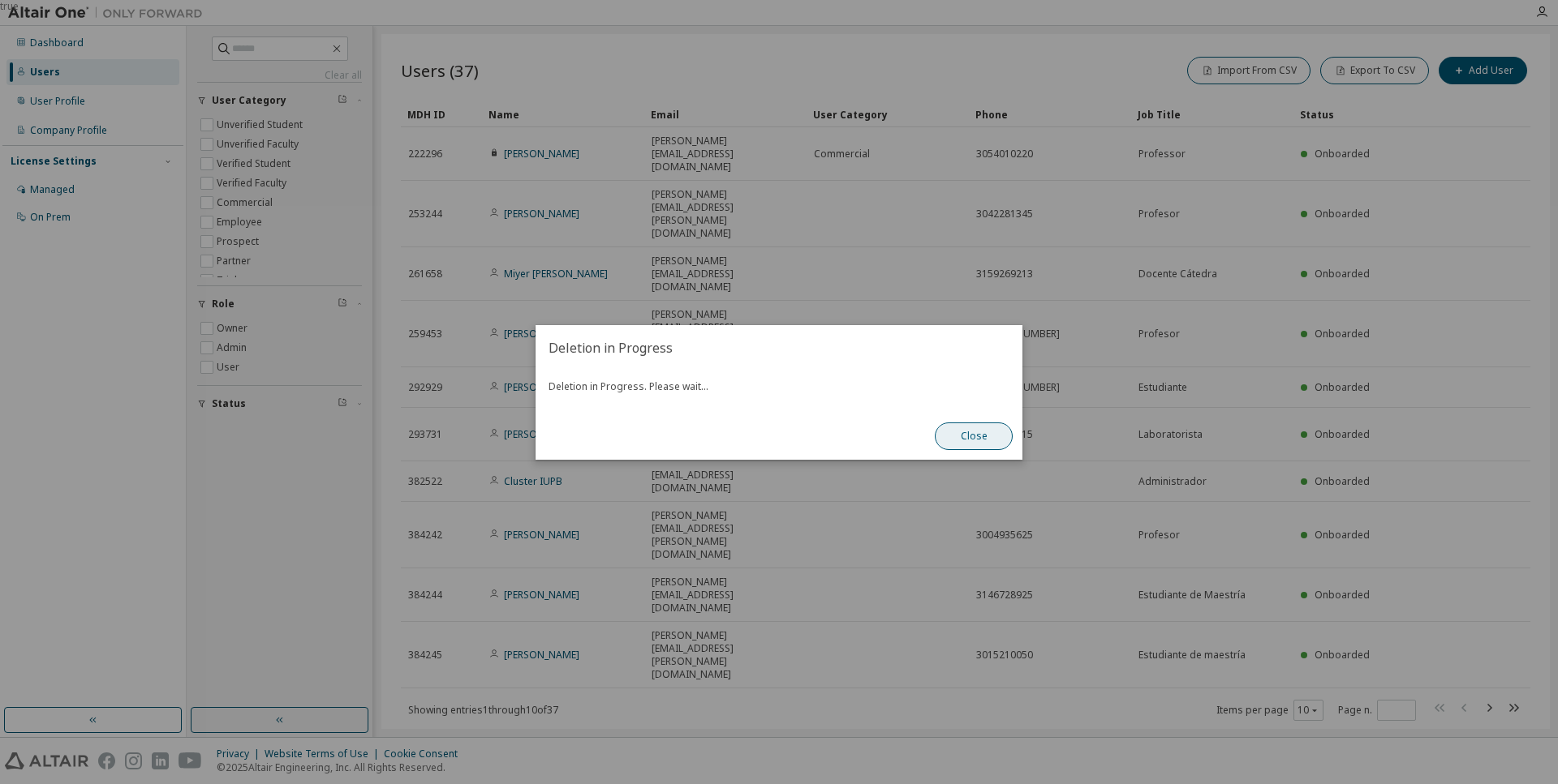
click at [982, 437] on button "Close" at bounding box center [973, 436] width 78 height 28
click at [974, 442] on button "Close" at bounding box center [973, 436] width 78 height 28
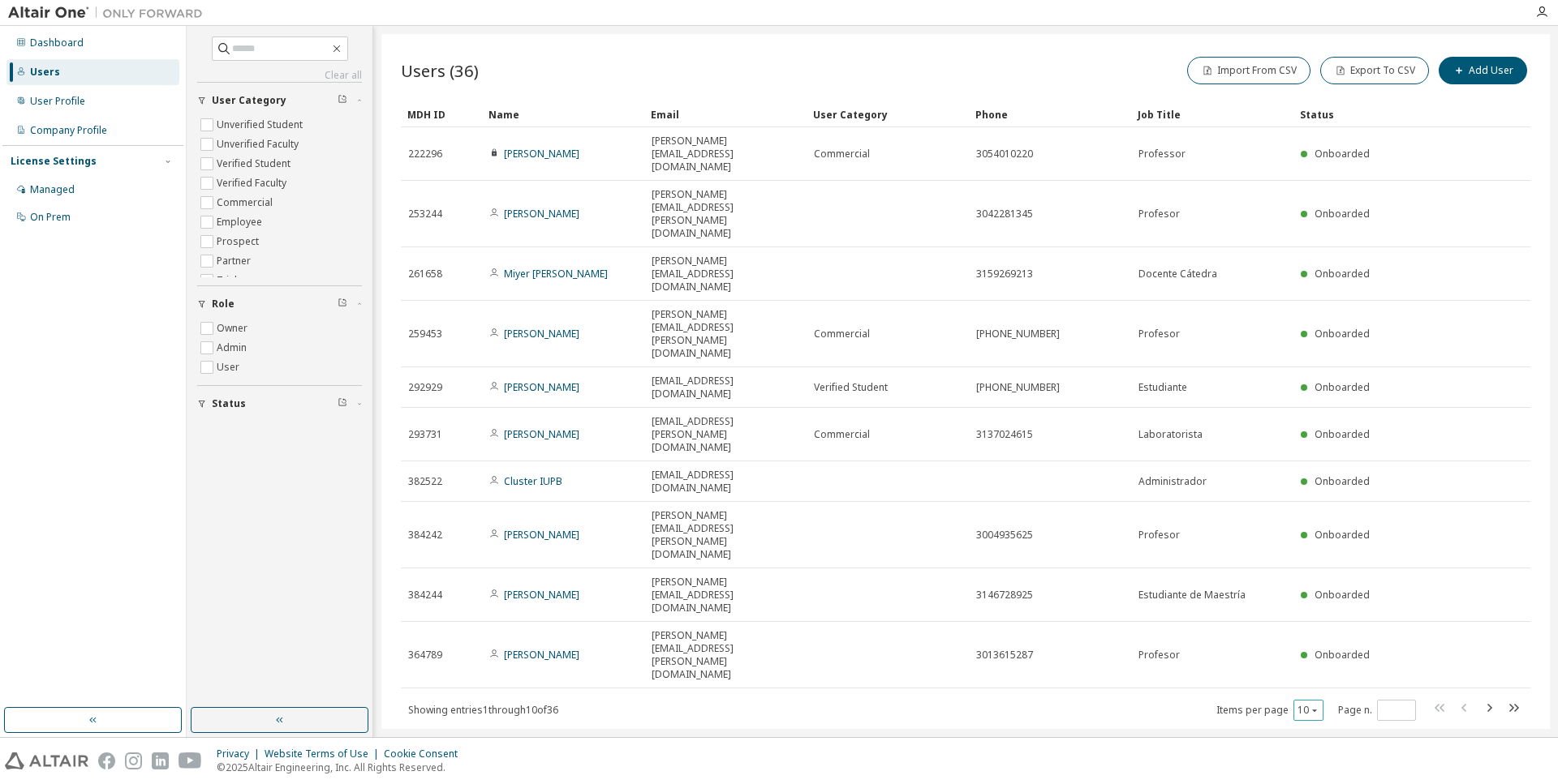
click at [1317, 706] on icon "button" at bounding box center [1314, 711] width 10 height 10
click at [1326, 521] on div "100" at bounding box center [1358, 524] width 130 height 20
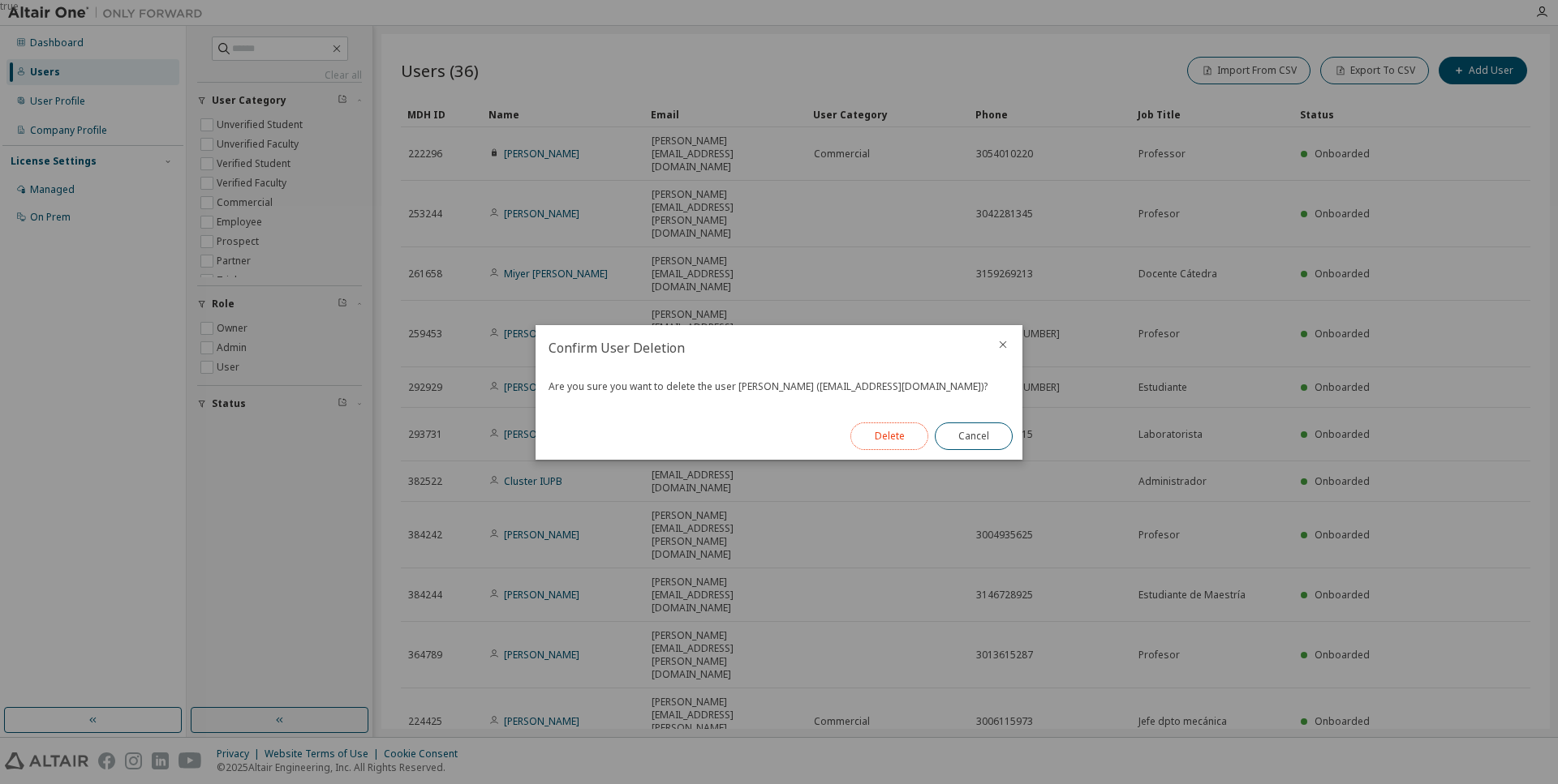
click at [903, 436] on button "Delete" at bounding box center [889, 436] width 78 height 28
click at [993, 439] on button "Close" at bounding box center [973, 436] width 78 height 28
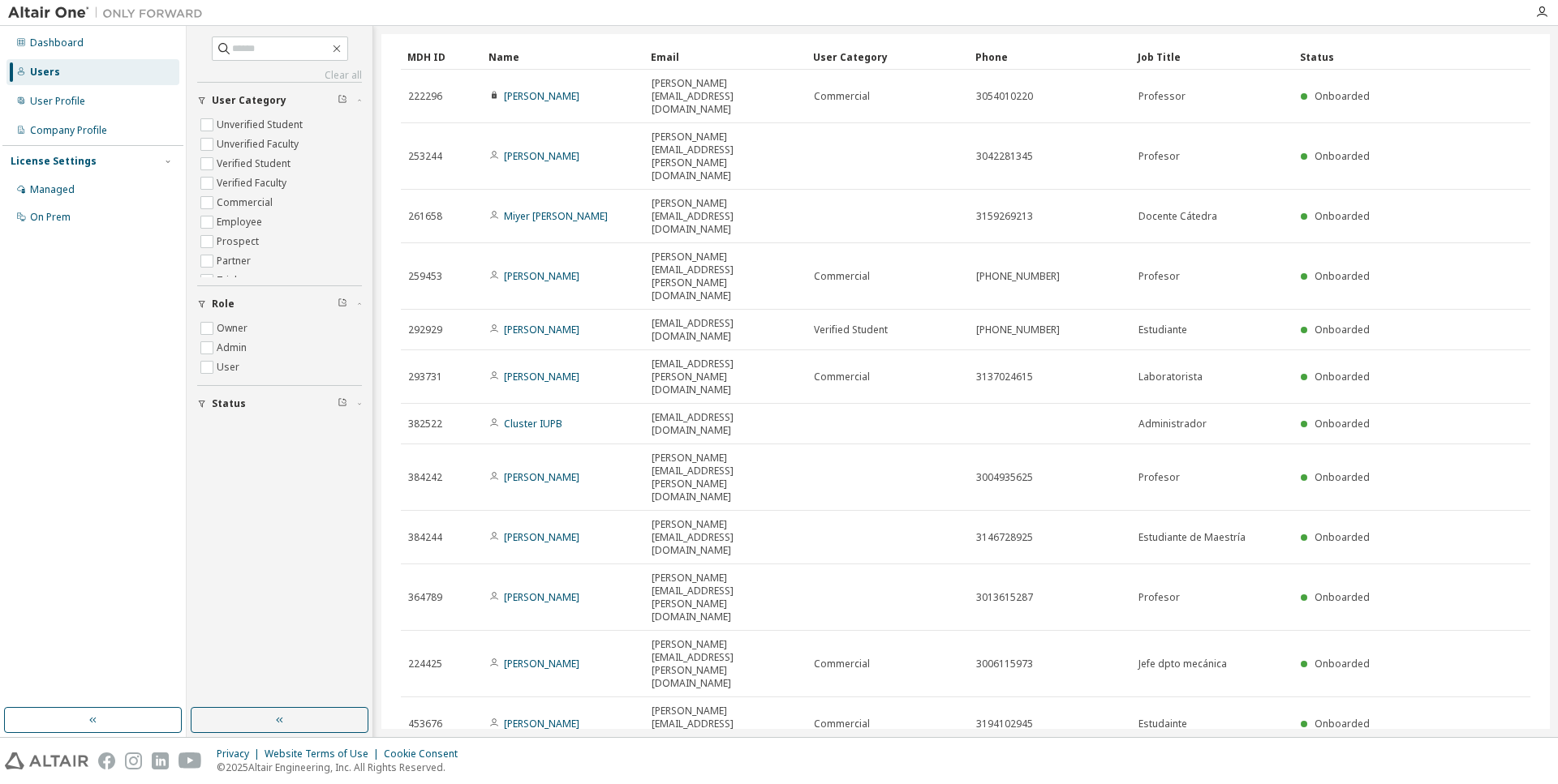
scroll to position [166, 0]
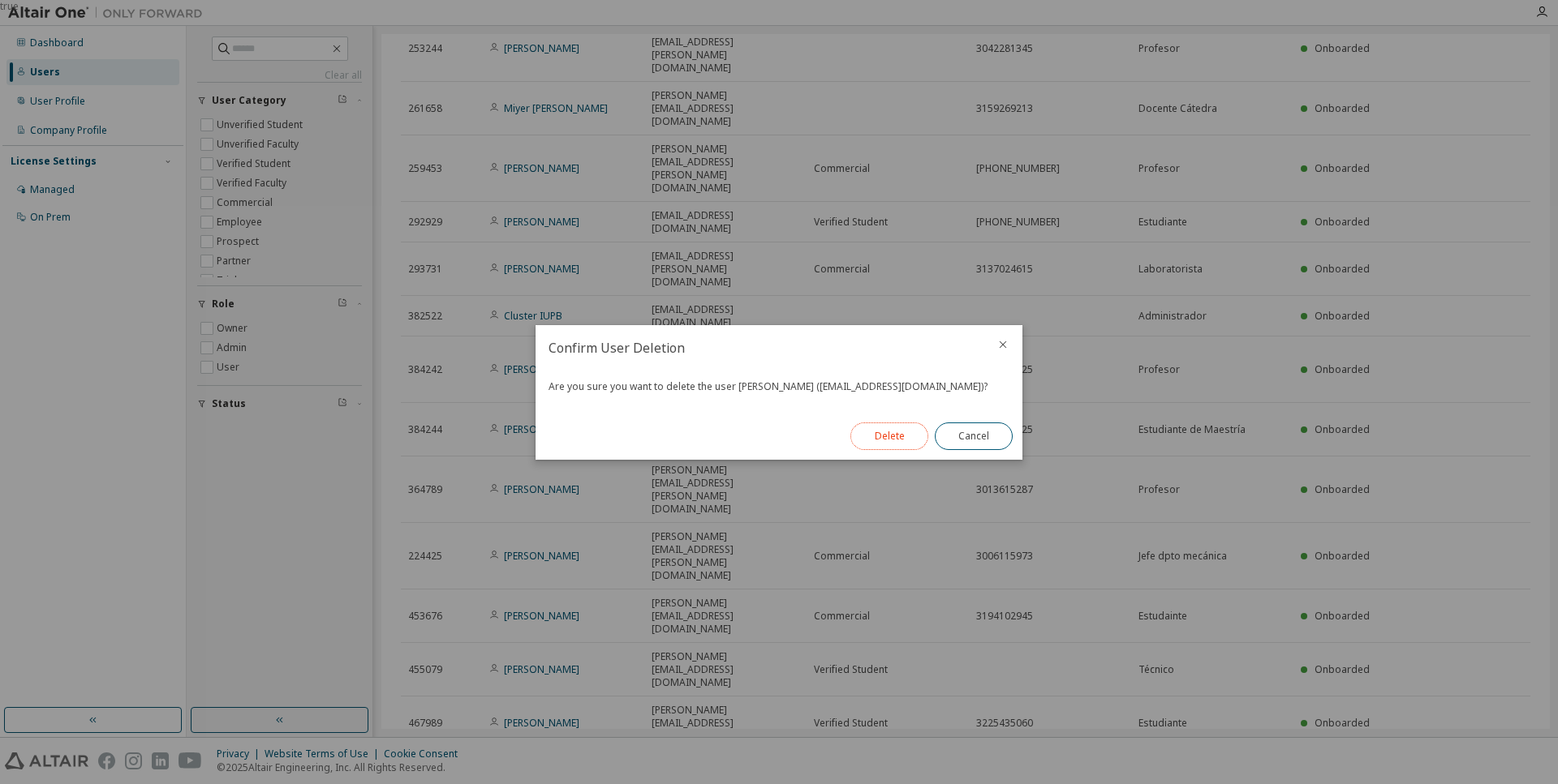
click at [887, 433] on button "Delete" at bounding box center [889, 436] width 78 height 28
click at [991, 438] on button "Close" at bounding box center [973, 436] width 78 height 28
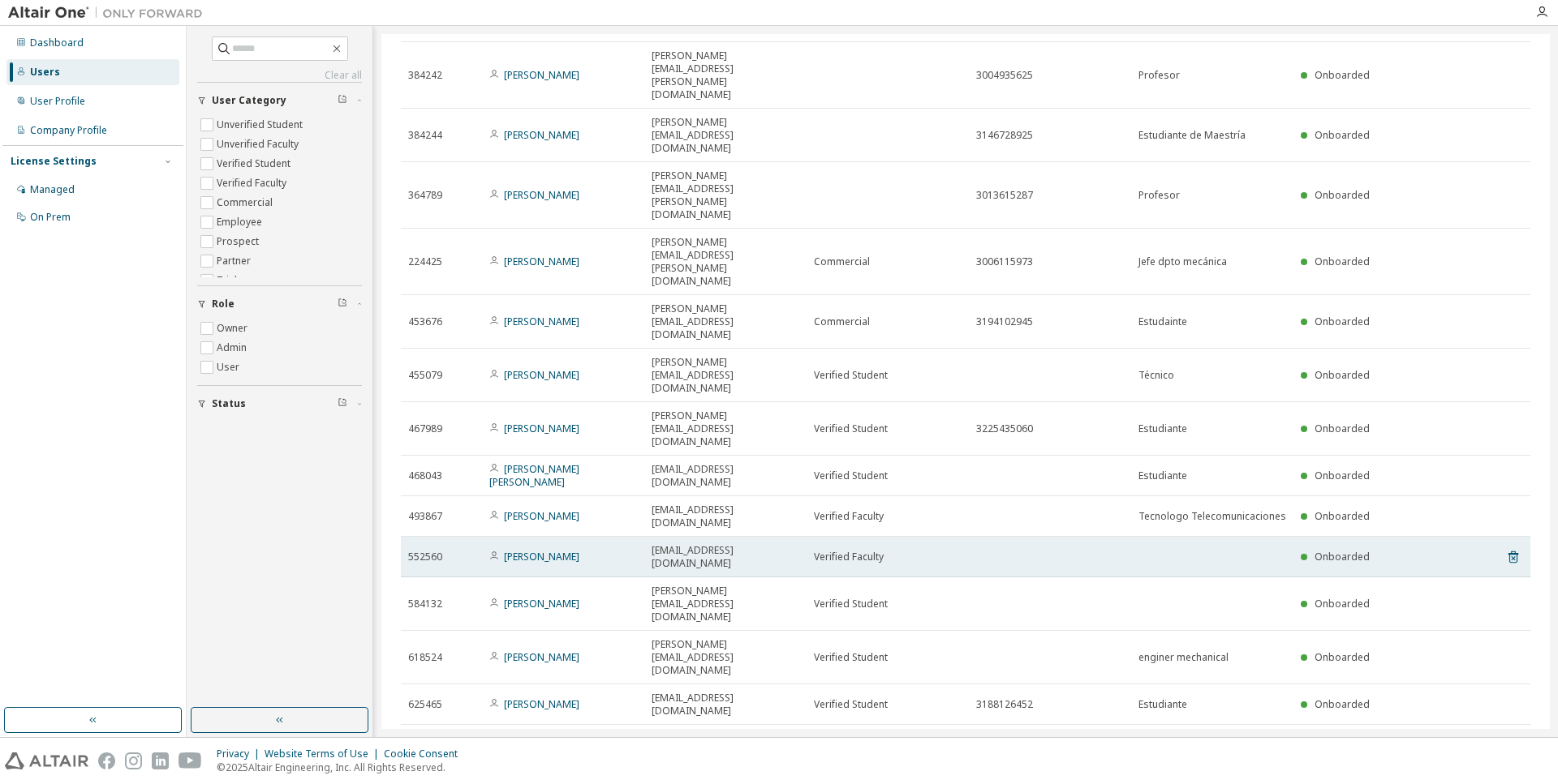
scroll to position [463, 0]
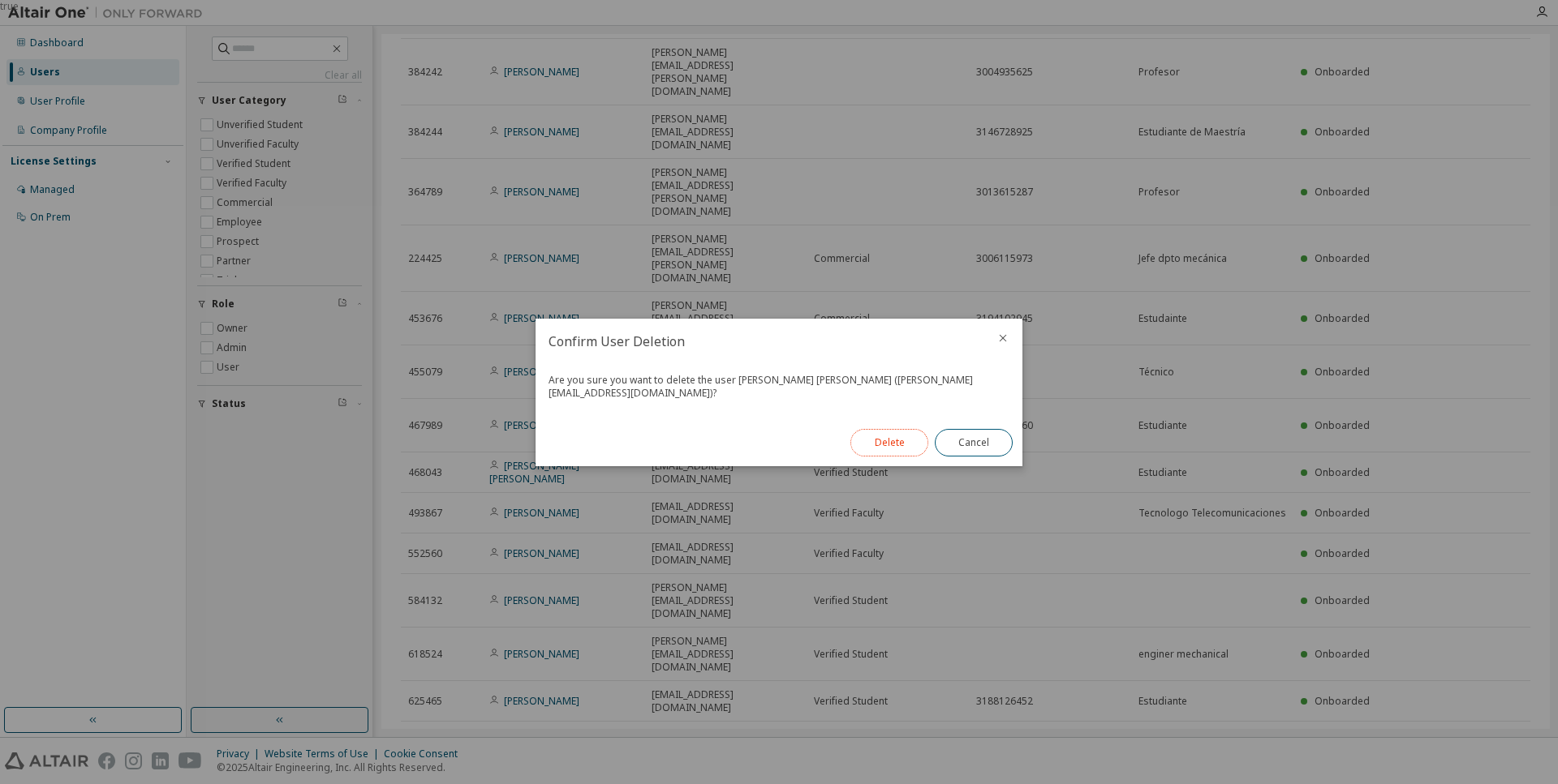
click at [897, 443] on button "Delete" at bounding box center [889, 443] width 78 height 28
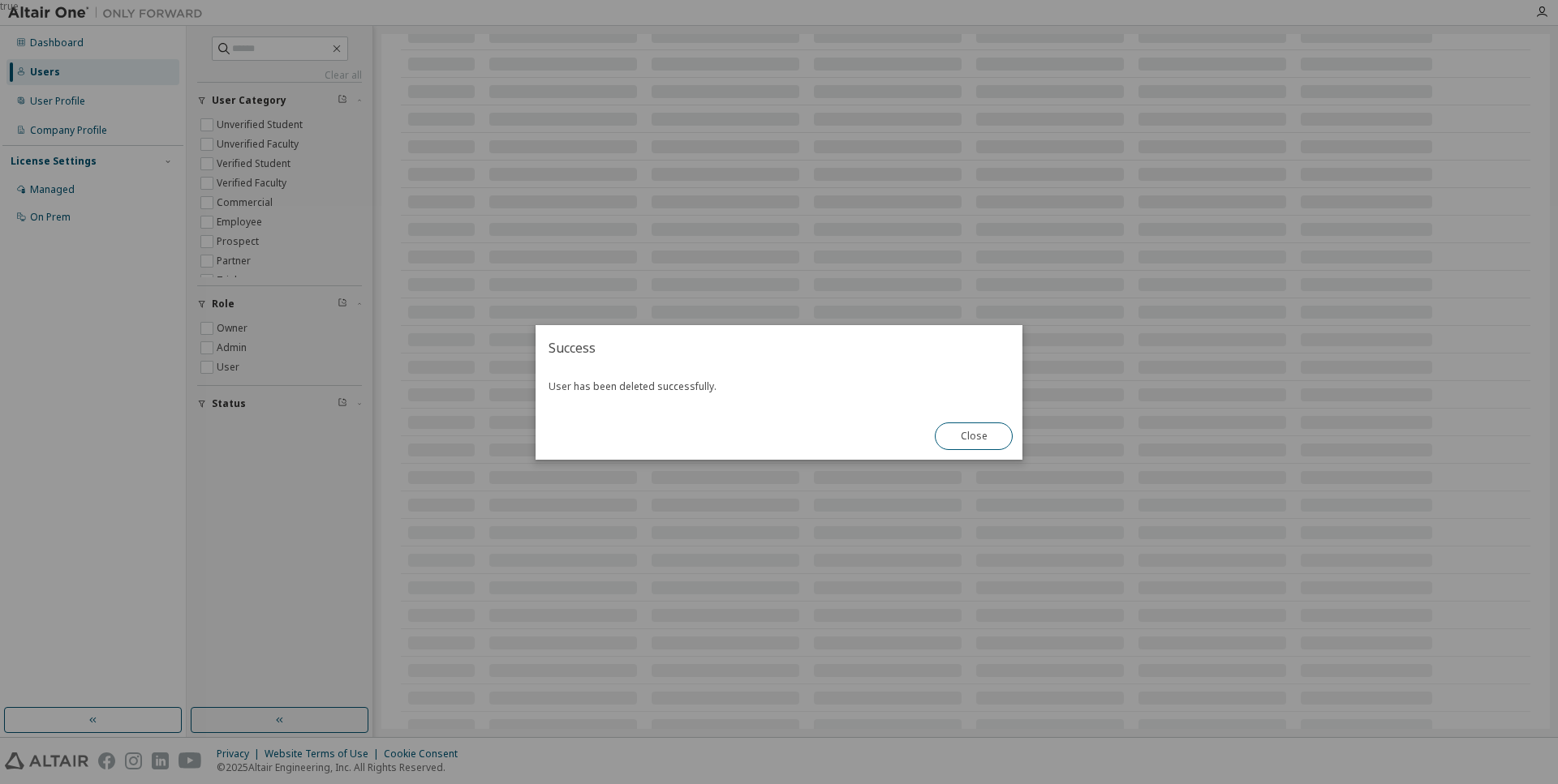
scroll to position [435, 0]
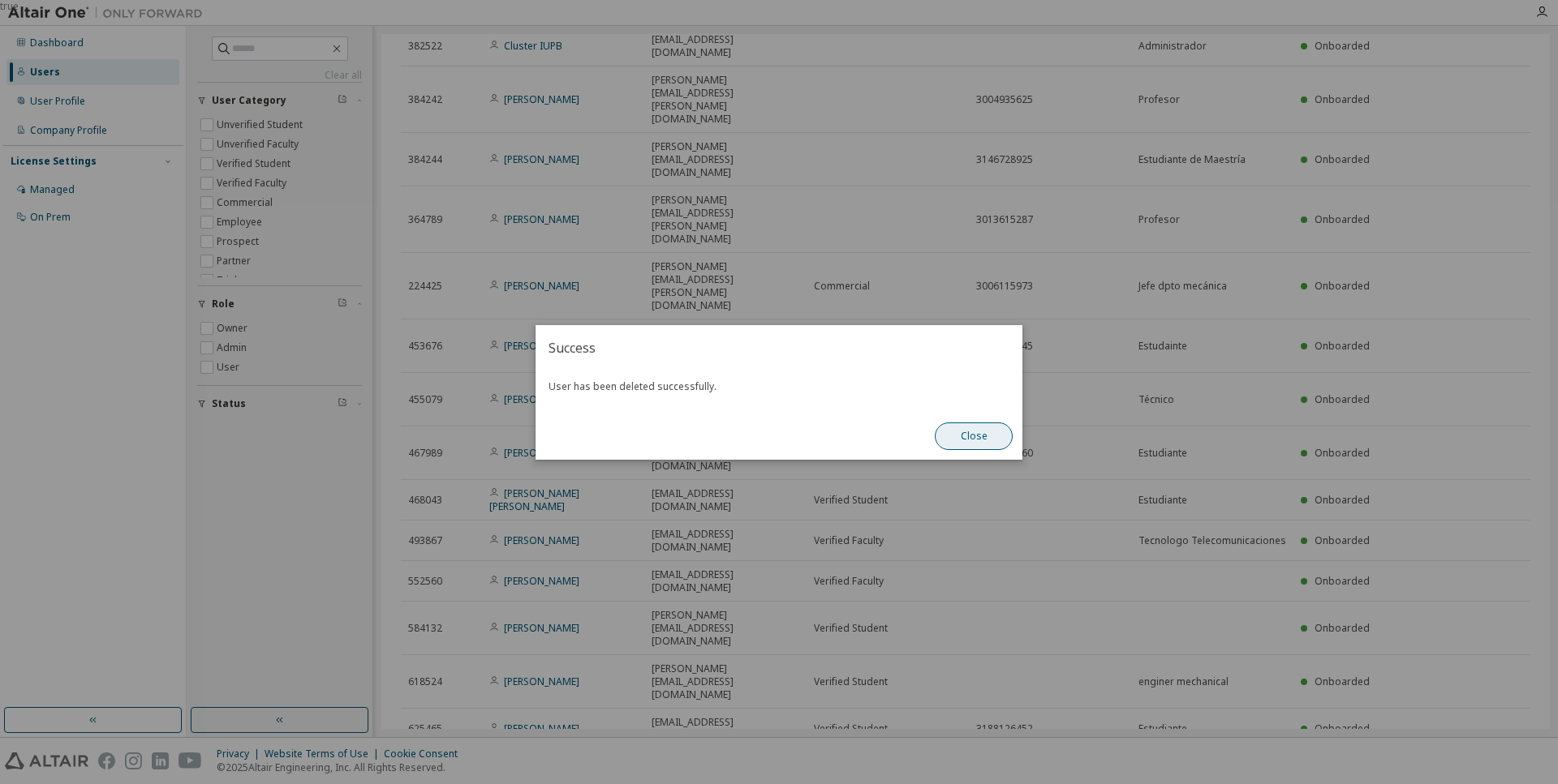
click at [981, 438] on button "Close" at bounding box center [973, 436] width 78 height 28
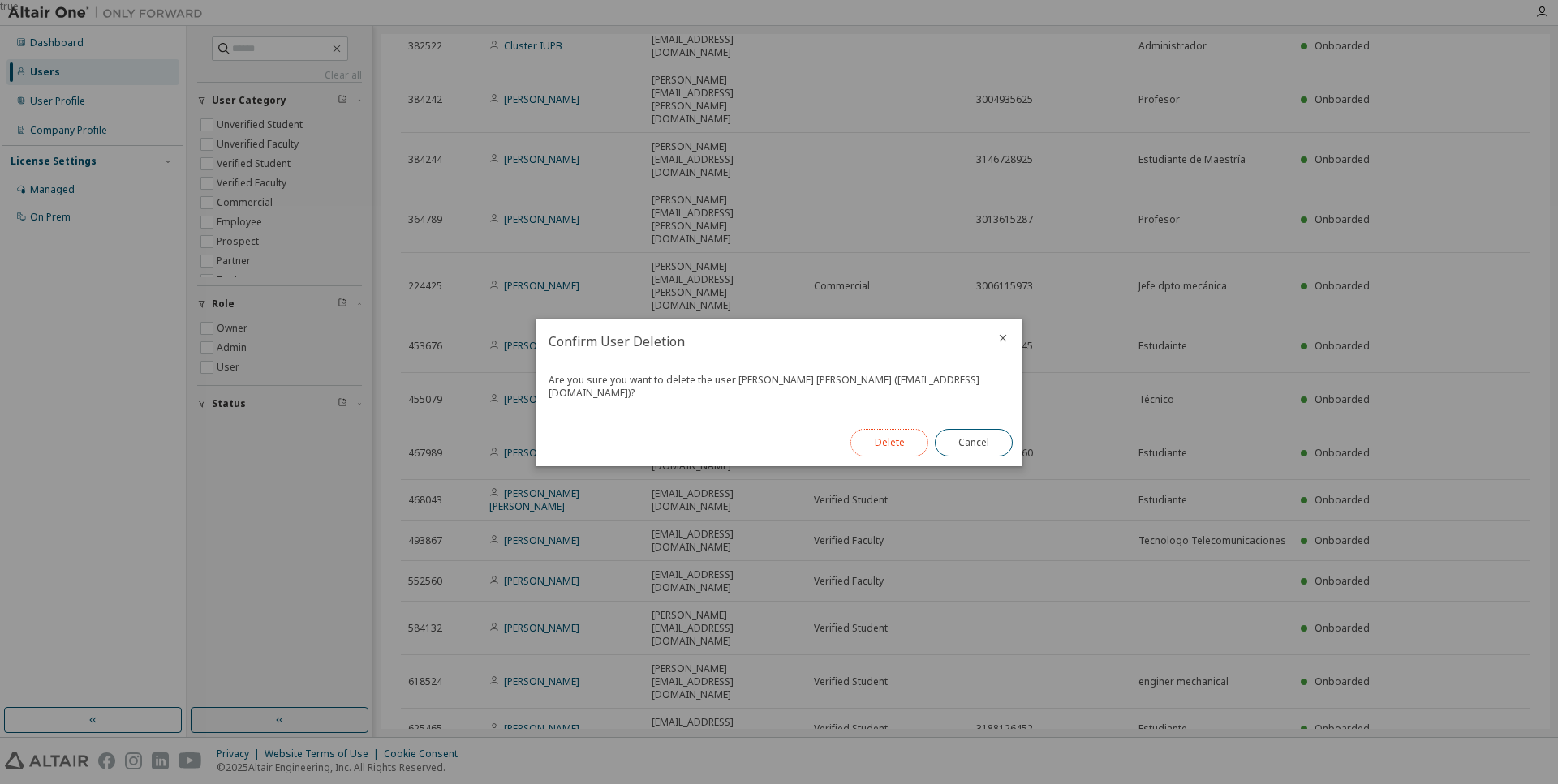
click at [900, 445] on button "Delete" at bounding box center [889, 443] width 78 height 28
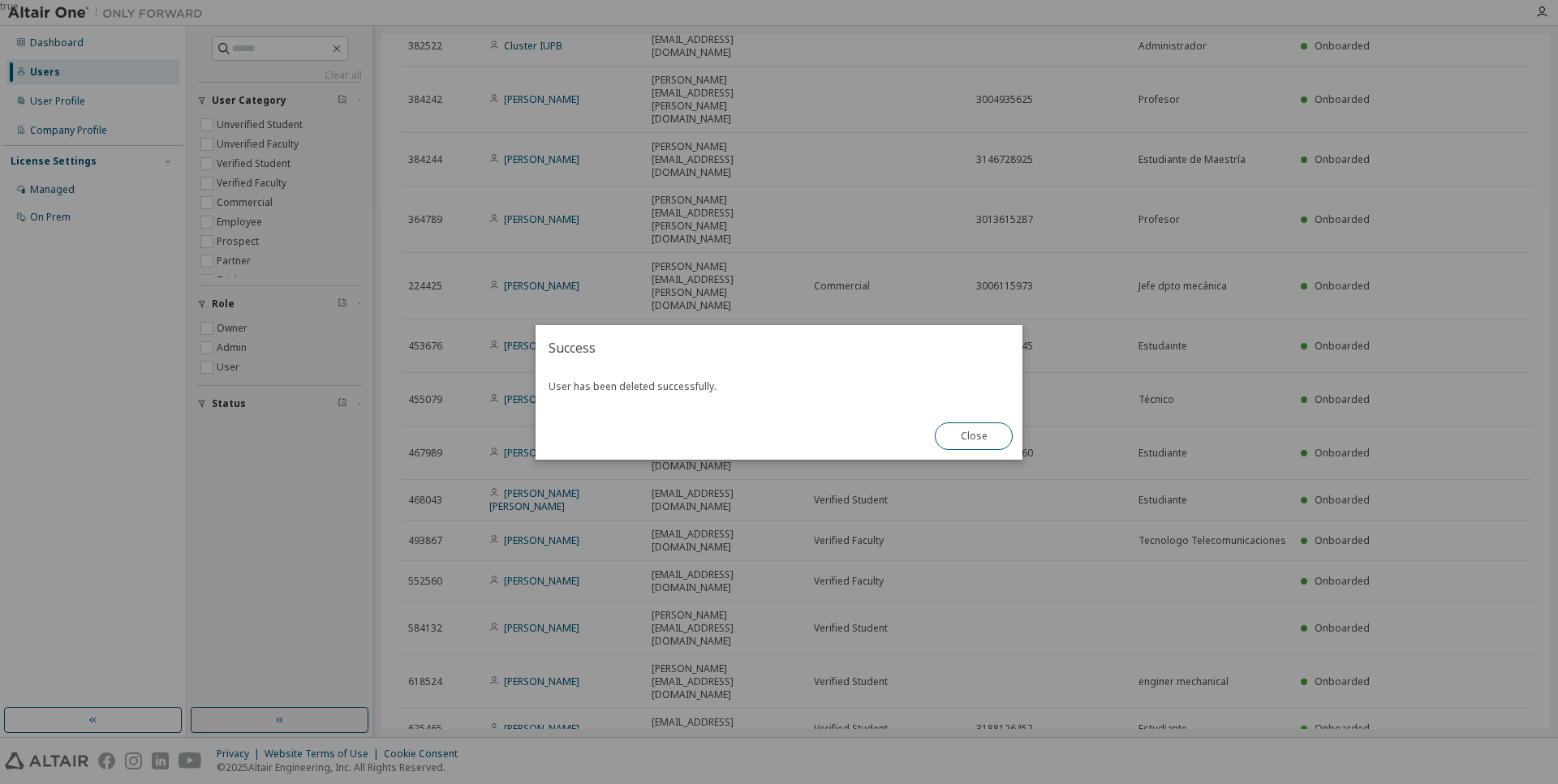
scroll to position [394, 0]
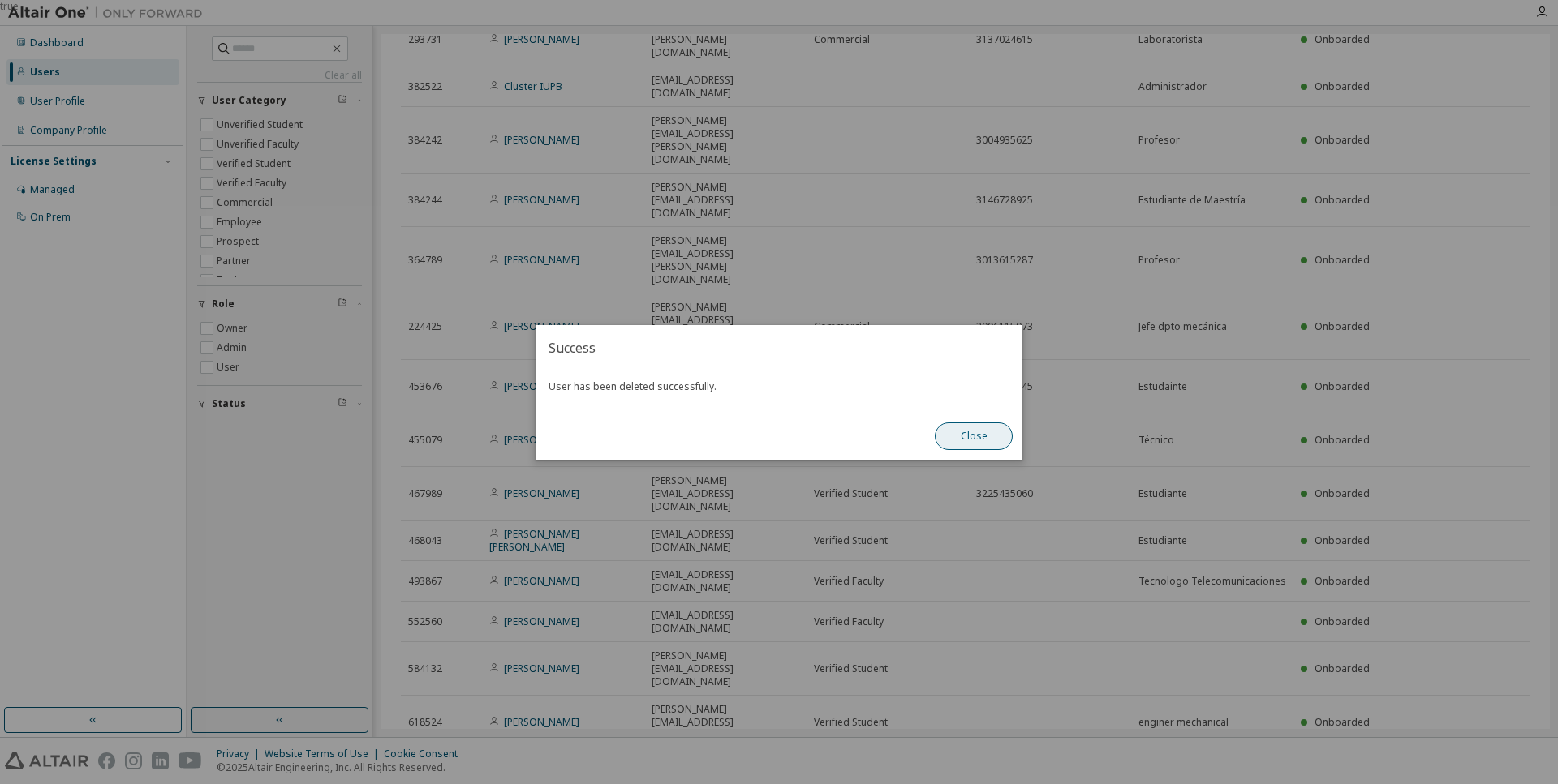
click at [988, 443] on button "Close" at bounding box center [973, 436] width 78 height 28
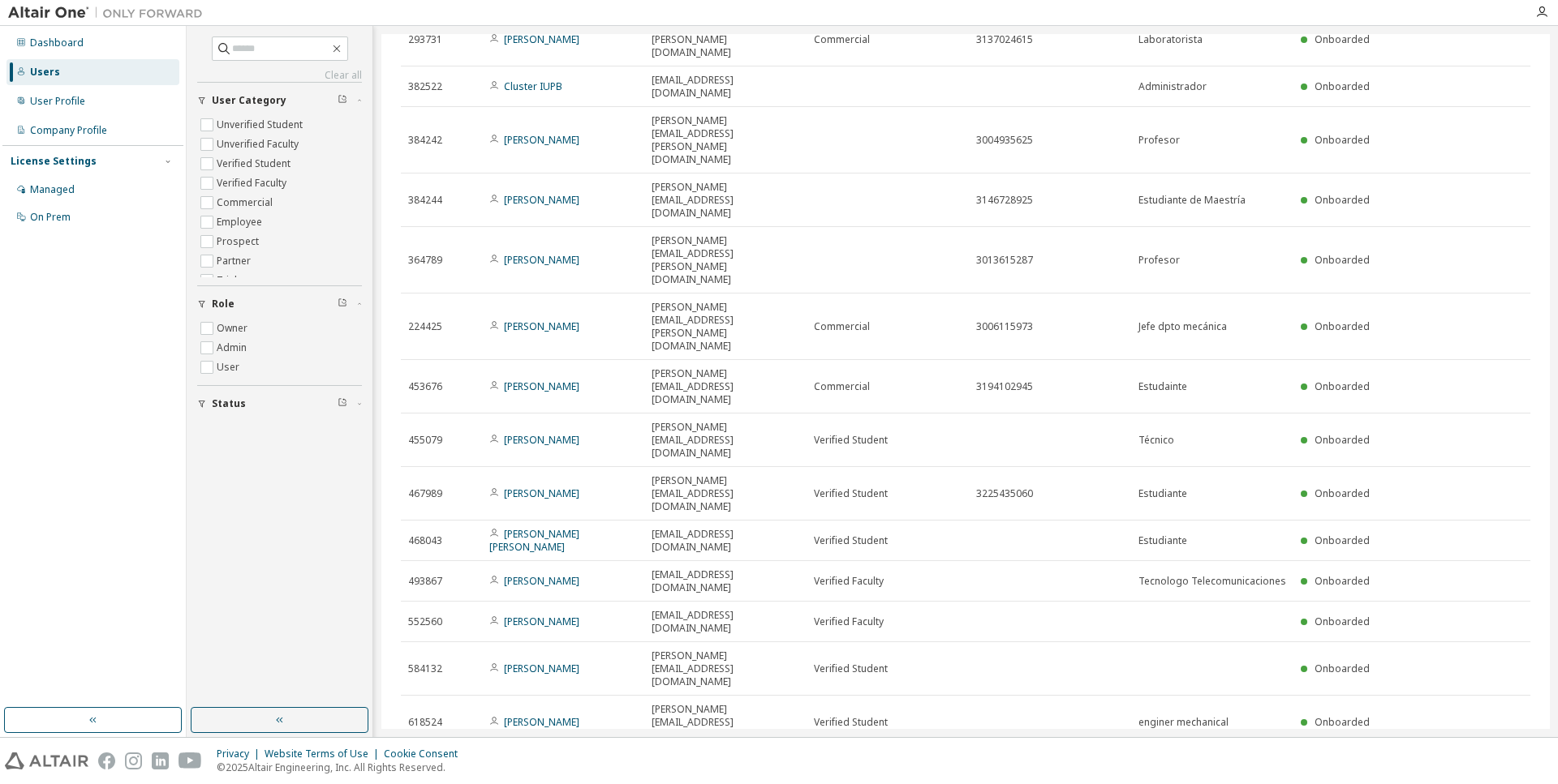
scroll to position [0, 0]
